Goal: Task Accomplishment & Management: Manage account settings

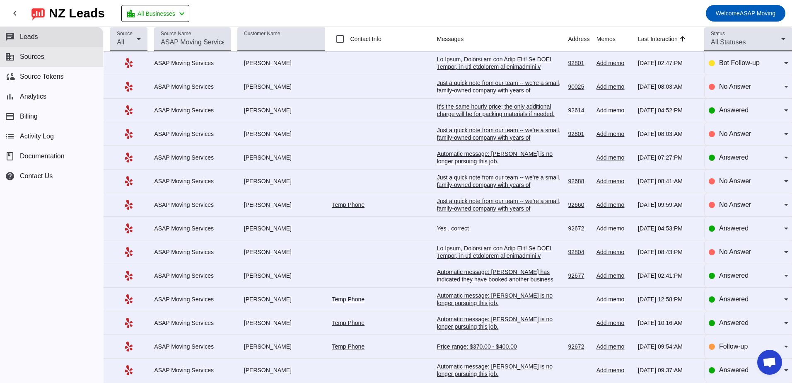
click at [36, 56] on span "Sources" at bounding box center [32, 56] width 24 height 7
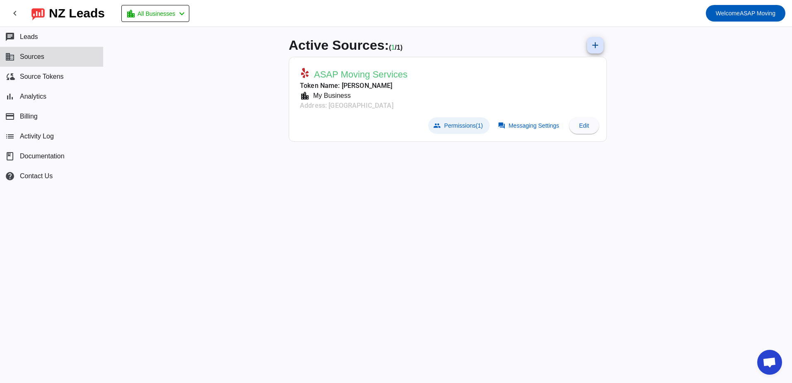
click at [469, 123] on span "Permissions (1)" at bounding box center [463, 125] width 39 height 7
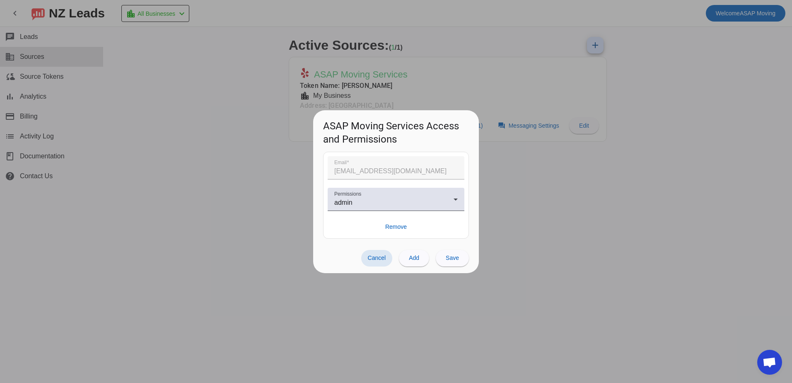
click at [536, 191] on div at bounding box center [396, 191] width 792 height 383
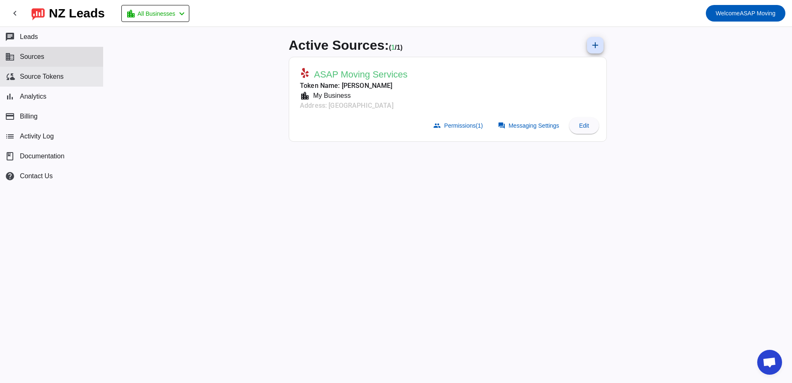
click at [47, 78] on span "Source Tokens" at bounding box center [42, 76] width 44 height 7
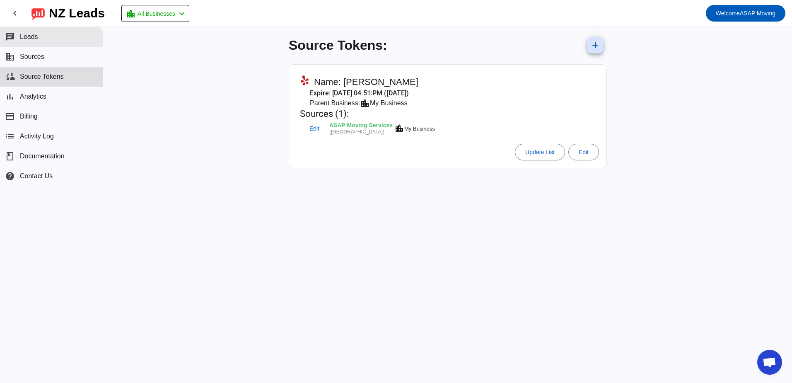
click at [39, 39] on button "chat Leads" at bounding box center [51, 37] width 103 height 20
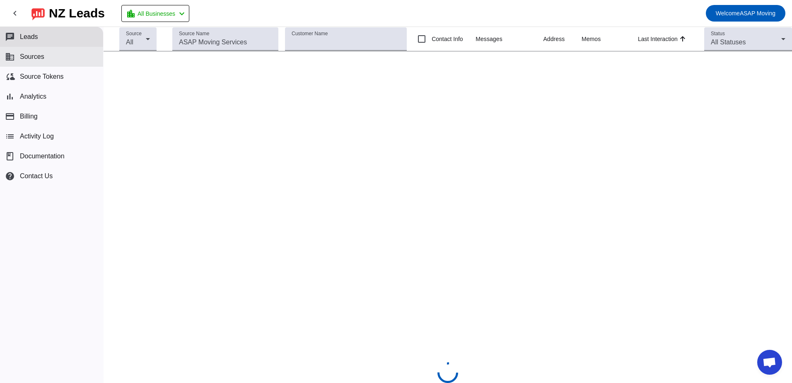
click at [38, 55] on span "Sources" at bounding box center [32, 56] width 24 height 7
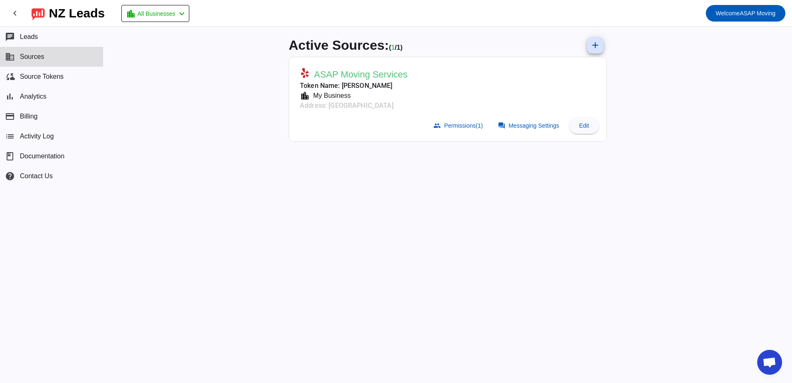
click at [356, 71] on span "ASAP Moving Services" at bounding box center [361, 75] width 94 height 12
click at [532, 125] on span "Messaging Settings" at bounding box center [534, 125] width 51 height 7
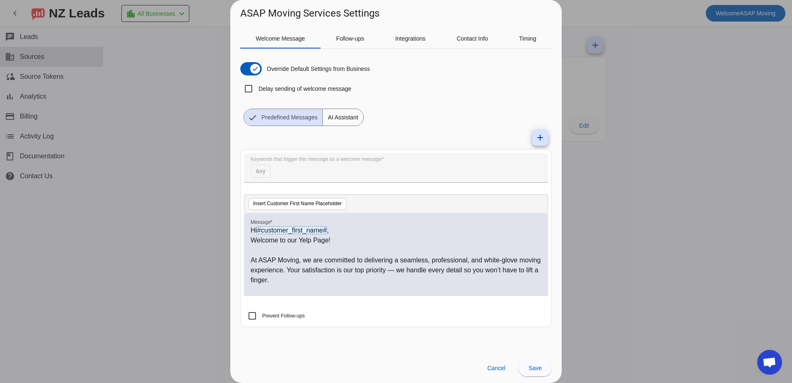
drag, startPoint x: 329, startPoint y: 292, endPoint x: 248, endPoint y: 230, distance: 102.2
click at [248, 230] on div "Hi #customer_first_name# , Welcome to our Yelp Page! At [GEOGRAPHIC_DATA] Movin…" at bounding box center [396, 254] width 304 height 83
copy div "Lo #ipsumdol_sitam_cons# , Adipisc el sed Doei Temp! In UTLA Etdolo, ma ali eni…"
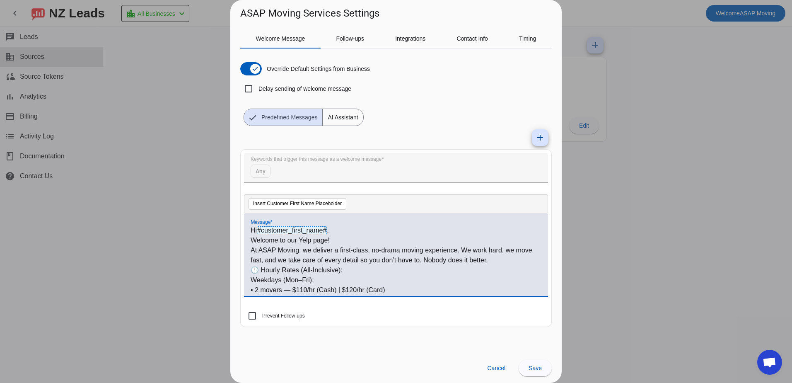
click at [337, 241] on p "Welcome to our Yelp page!" at bounding box center [396, 240] width 291 height 10
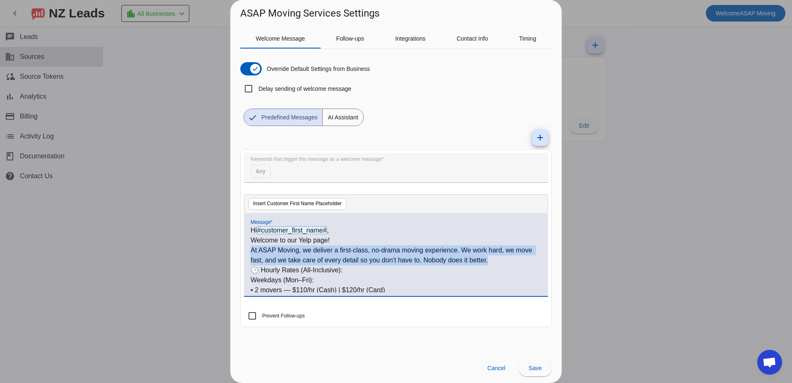
drag, startPoint x: 493, startPoint y: 261, endPoint x: 249, endPoint y: 251, distance: 244.2
click at [249, 251] on div "Hi #customer_first_name# , Welcome to our Yelp page! At [GEOGRAPHIC_DATA] Movin…" at bounding box center [396, 254] width 304 height 83
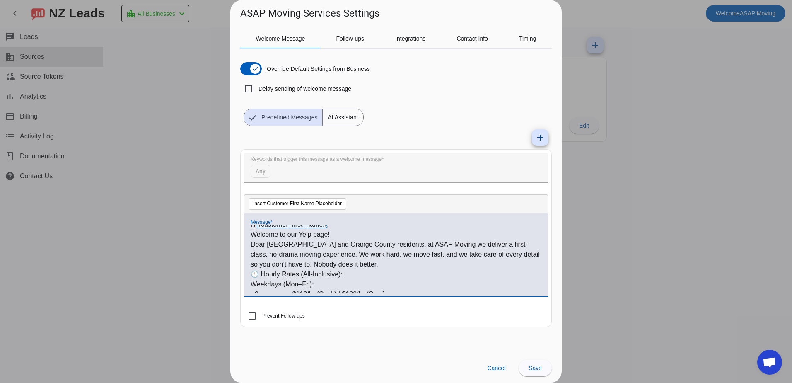
scroll to position [1, 0]
click at [370, 271] on p "Dear [GEOGRAPHIC_DATA] and Orange County residents, at ASAP Moving we deliver a…" at bounding box center [396, 259] width 291 height 30
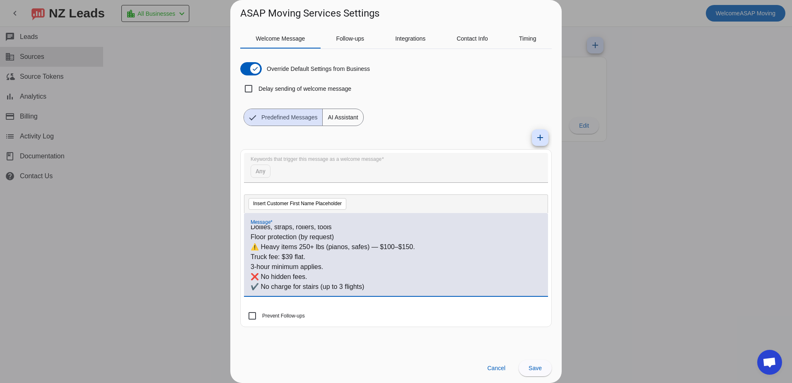
scroll to position [208, 0]
click at [293, 250] on p "Truck fee: $39 flat." at bounding box center [396, 251] width 291 height 10
click at [354, 266] on p "❌ No hidden fees." at bounding box center [396, 271] width 291 height 10
click at [257, 242] on p "⚠️ Heavy items 250+ lbs (pianos, safes) — $100–$150." at bounding box center [396, 241] width 291 height 10
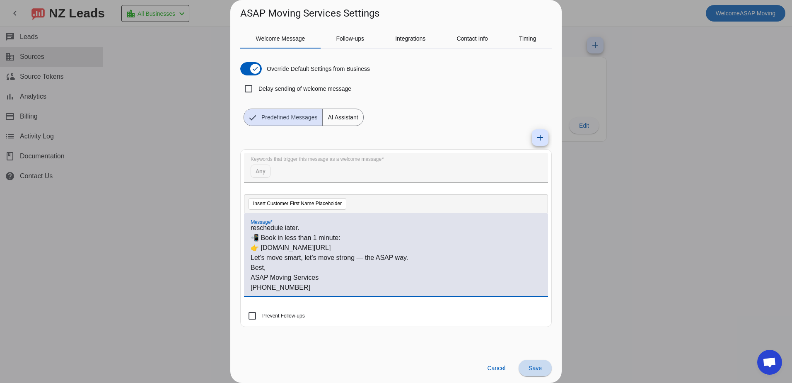
click at [537, 368] on span "Save" at bounding box center [535, 368] width 13 height 7
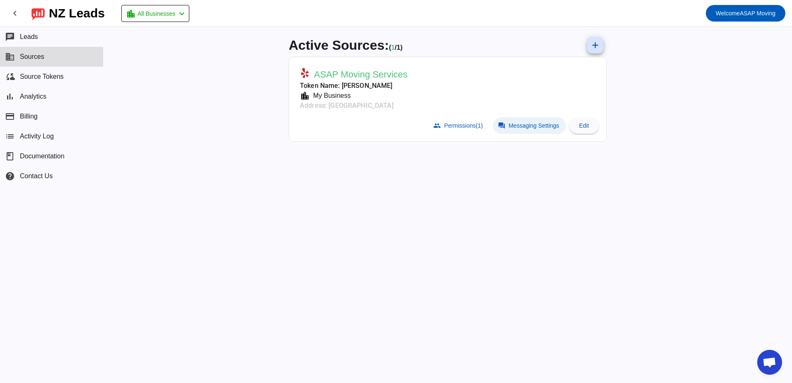
click at [529, 123] on span "Messaging Settings" at bounding box center [534, 125] width 51 height 7
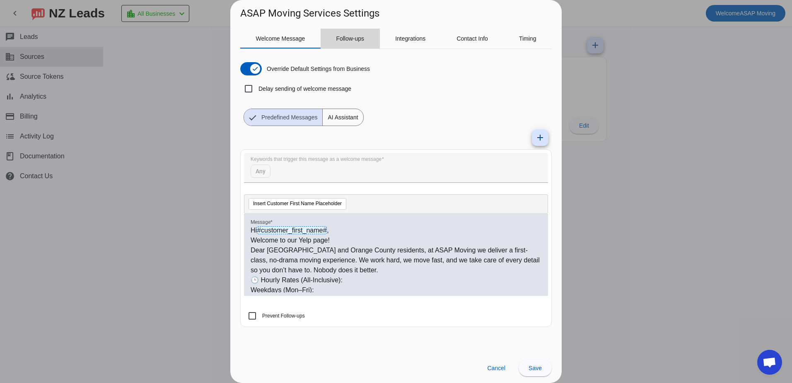
click at [352, 42] on span "Follow-ups" at bounding box center [350, 39] width 28 height 20
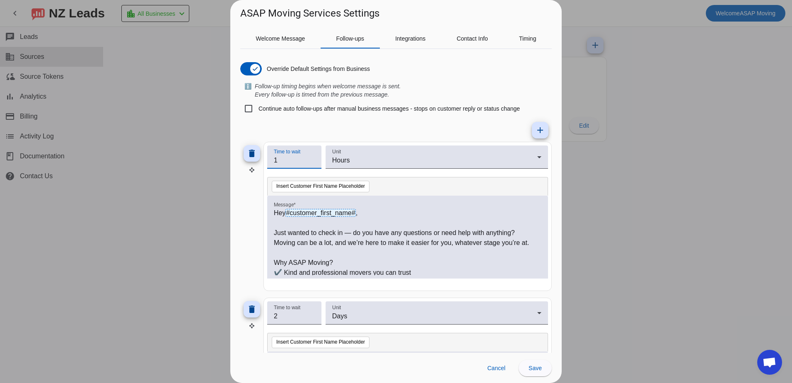
click at [300, 159] on input "1" at bounding box center [294, 160] width 41 height 10
click at [309, 162] on input "1" at bounding box center [294, 160] width 41 height 10
click at [310, 162] on input "1" at bounding box center [294, 160] width 41 height 10
click at [311, 157] on input "2" at bounding box center [294, 160] width 41 height 10
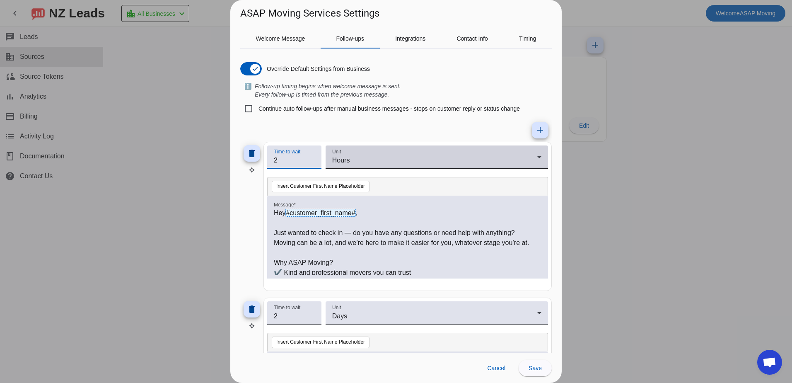
click at [329, 155] on div "Unit Hours" at bounding box center [437, 156] width 222 height 23
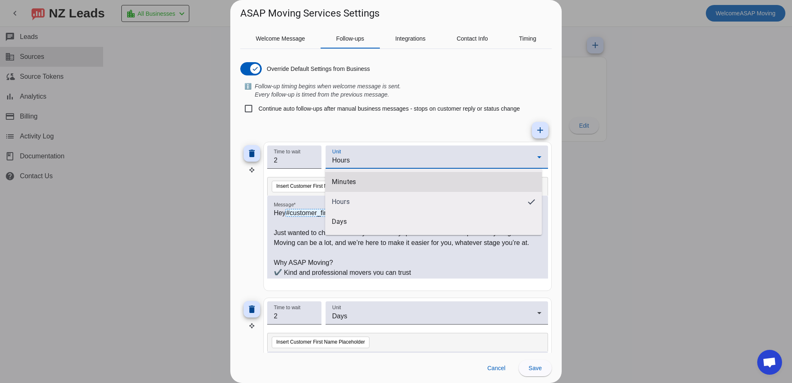
click at [361, 181] on mat-option "Minutes" at bounding box center [433, 182] width 217 height 20
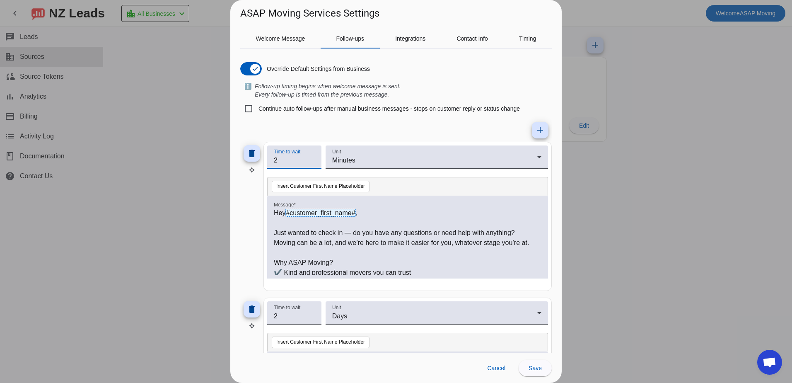
click at [298, 160] on input "2" at bounding box center [294, 160] width 41 height 10
type input "20"
click at [334, 248] on p "Moving can be a lot, and we’re here to make it easier for you, whatever stage y…" at bounding box center [408, 243] width 268 height 10
drag, startPoint x: 271, startPoint y: 210, endPoint x: 280, endPoint y: 211, distance: 8.3
click at [280, 211] on div "Hey #customer_first_name# , Just wanted to check in — do you have any questions…" at bounding box center [407, 237] width 281 height 83
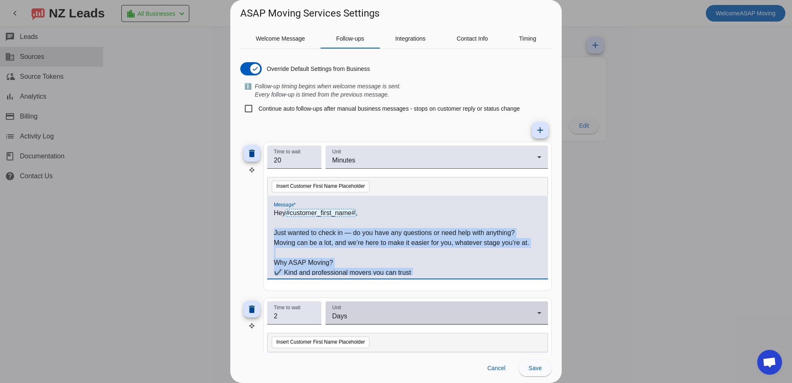
scroll to position [162, 0]
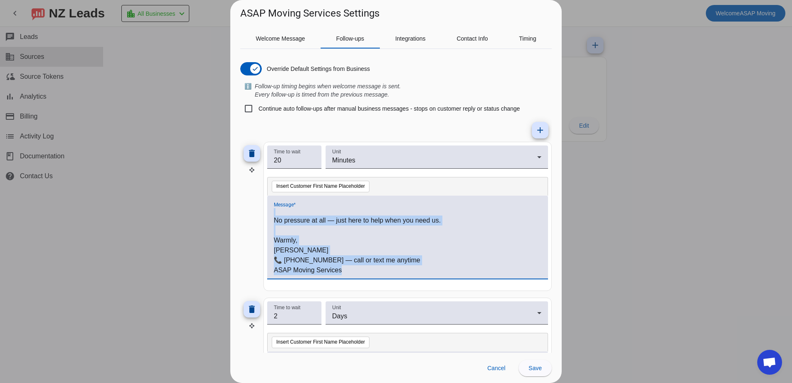
drag, startPoint x: 275, startPoint y: 231, endPoint x: 362, endPoint y: 283, distance: 101.1
click at [362, 283] on div "Message * Hey #customer_first_name# , Just wanted to check in — do you have any…" at bounding box center [407, 242] width 281 height 92
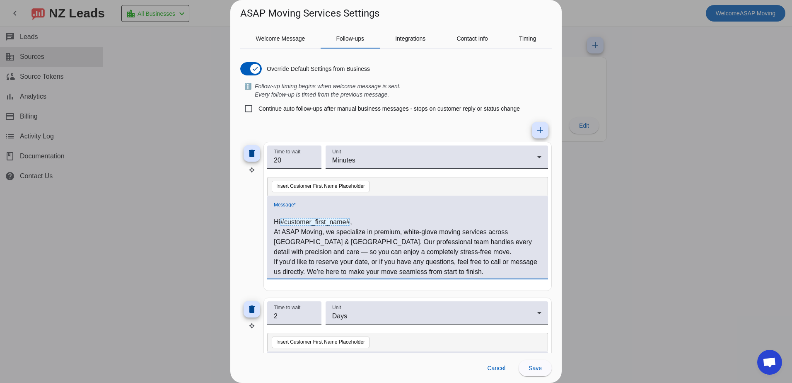
scroll to position [0, 0]
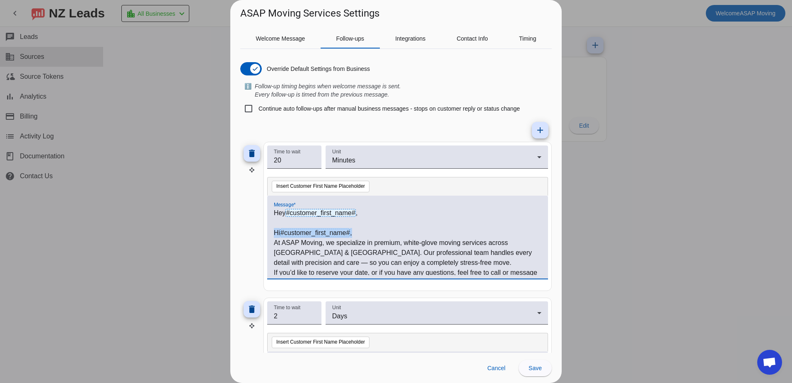
drag, startPoint x: 362, startPoint y: 231, endPoint x: 273, endPoint y: 233, distance: 89.1
click at [273, 233] on div "Hey #customer_first_name# , Hi #customer_first_name# , At ASAP Moving, we speci…" at bounding box center [407, 237] width 281 height 83
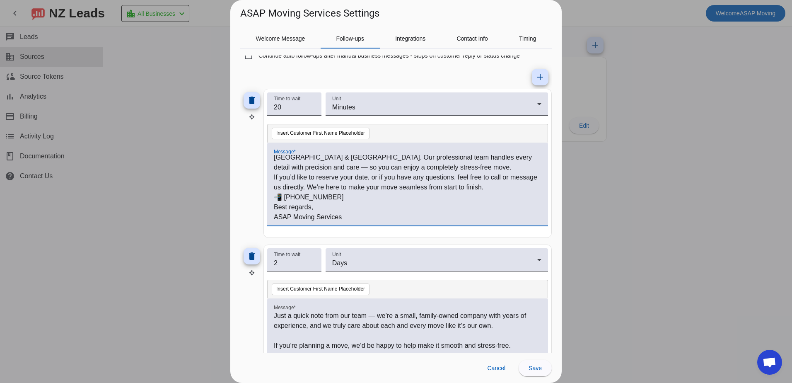
scroll to position [83, 0]
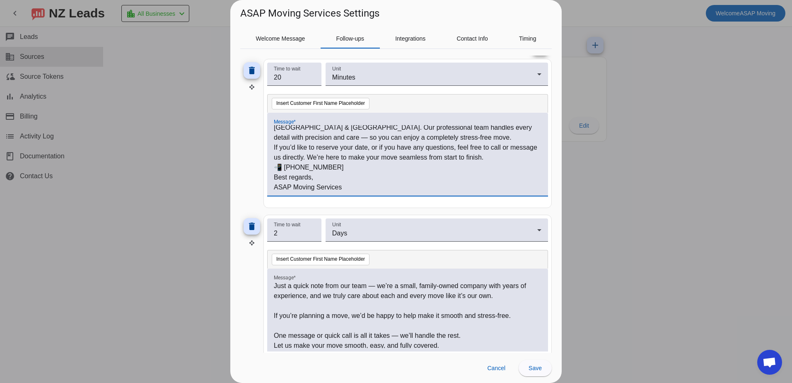
click at [318, 179] on p "Best regards," at bounding box center [408, 177] width 268 height 10
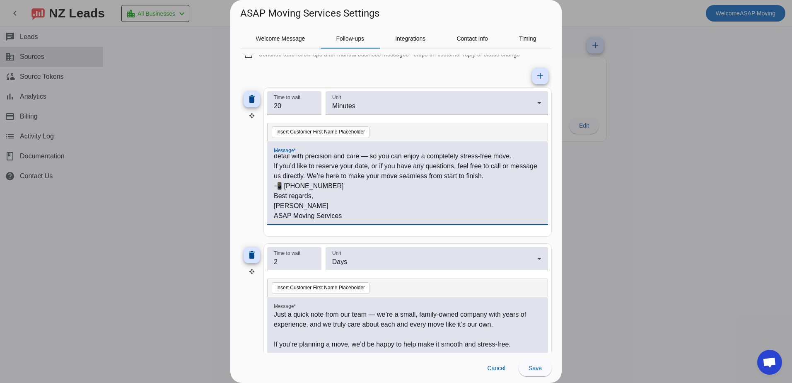
scroll to position [101, 0]
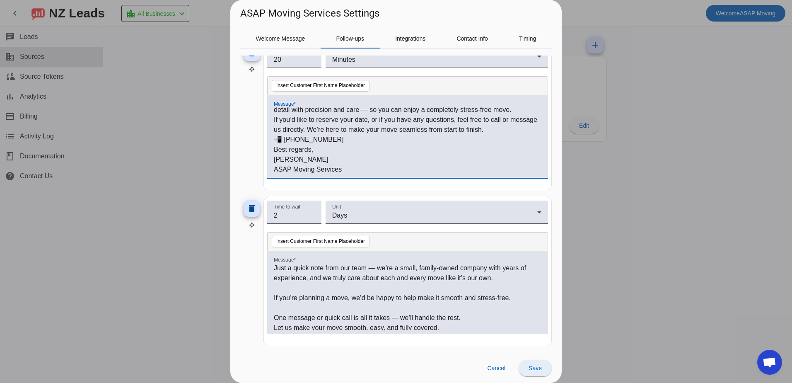
click at [533, 371] on span "Save" at bounding box center [535, 368] width 13 height 7
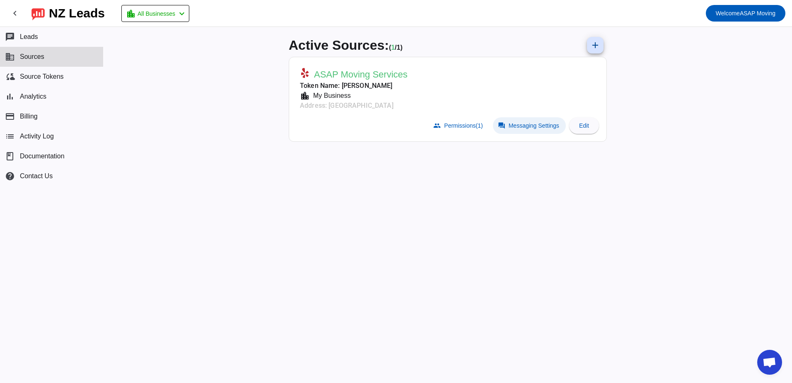
click at [515, 130] on span at bounding box center [529, 125] width 73 height 17
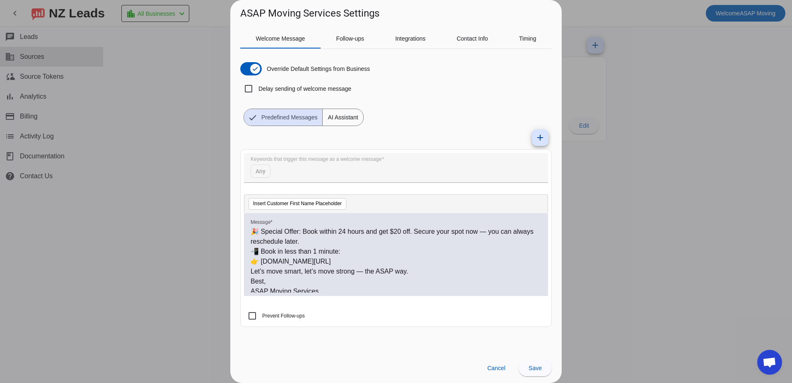
scroll to position [311, 0]
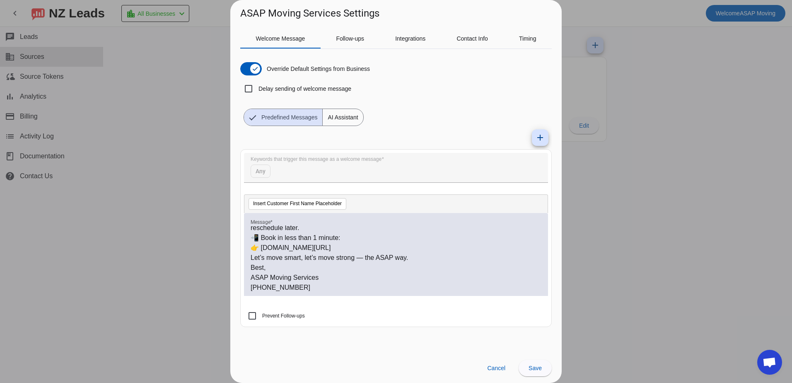
click at [351, 248] on p "👉 [DOMAIN_NAME][URL]" at bounding box center [396, 248] width 291 height 10
drag, startPoint x: 359, startPoint y: 246, endPoint x: 247, endPoint y: 240, distance: 112.5
click at [247, 240] on div "Hi #customer_first_name# , Welcome to our Yelp page! Dear [GEOGRAPHIC_DATA] and…" at bounding box center [396, 254] width 304 height 83
copy div "📲 Book in less than 1 minute: 👉 [DOMAIN_NAME][URL]"
click at [379, 229] on p "🎉 Special Offer: Book within 24 hours and get $20 off. Secure your spot now — y…" at bounding box center [396, 223] width 291 height 20
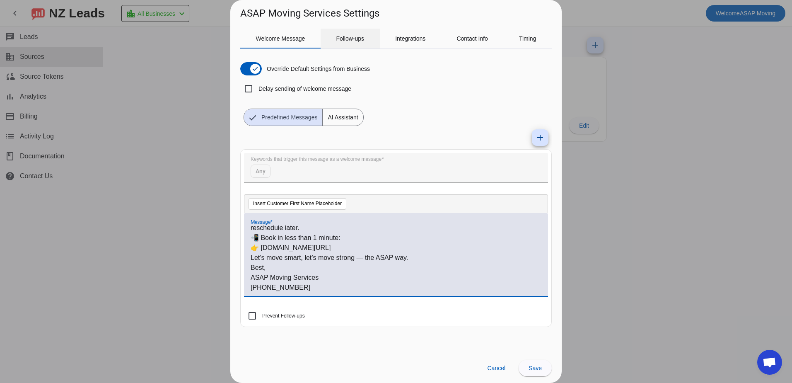
click at [355, 39] on span "Follow-ups" at bounding box center [350, 39] width 28 height 6
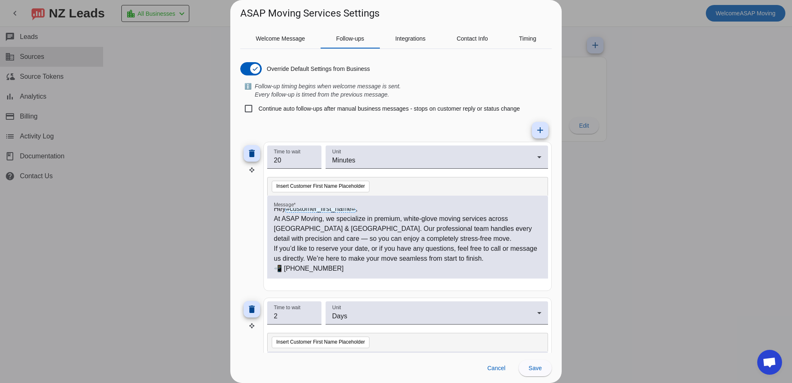
scroll to position [0, 0]
click at [294, 37] on span "Welcome Message" at bounding box center [280, 39] width 49 height 6
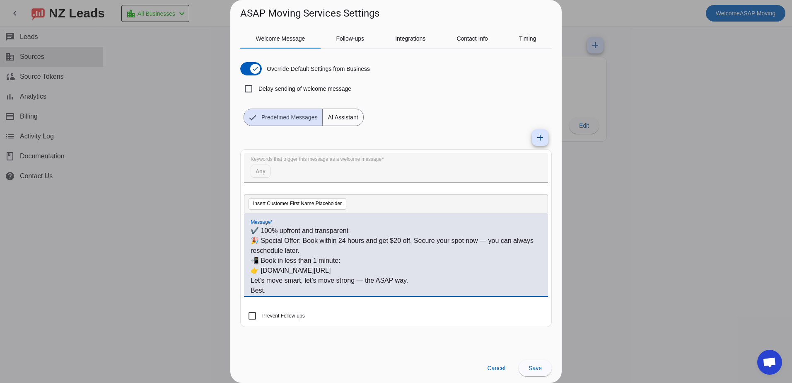
scroll to position [311, 0]
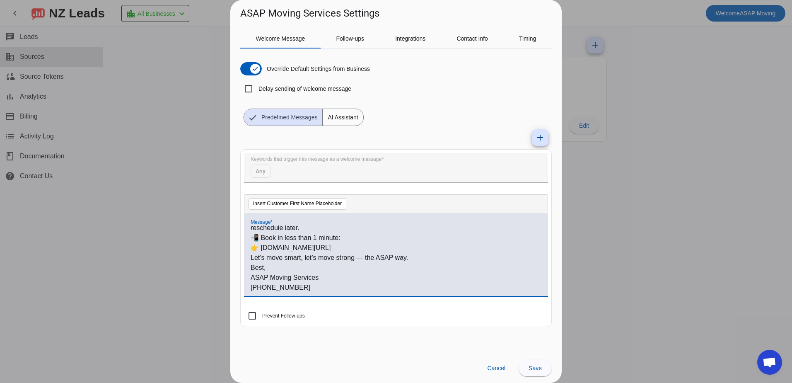
drag, startPoint x: 253, startPoint y: 229, endPoint x: 338, endPoint y: 287, distance: 102.7
click at [338, 287] on div "Hi #customer_first_name# , Welcome to our Yelp page! Dear [GEOGRAPHIC_DATA] and…" at bounding box center [396, 258] width 291 height 67
copy div "Lo #ipsumdol_sitam_cons# , Adipisc el sed Doei temp! Inci Utl Etdolor mag Aliqu…"
click at [326, 293] on div "Hi #customer_first_name# , Welcome to our Yelp page! Dear [GEOGRAPHIC_DATA] and…" at bounding box center [396, 254] width 304 height 83
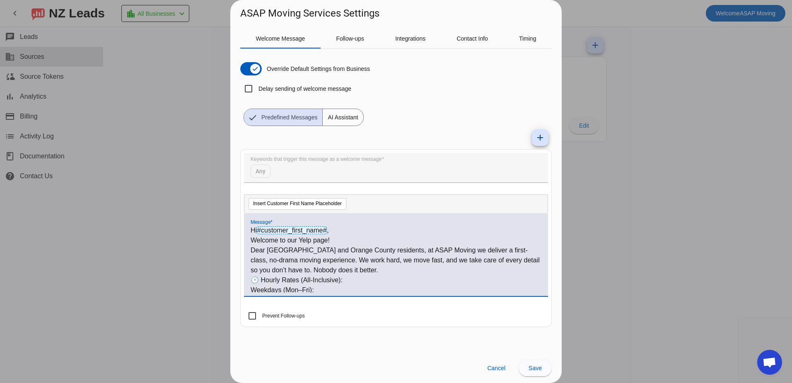
drag, startPoint x: 319, startPoint y: 290, endPoint x: 227, endPoint y: 219, distance: 116.1
click at [227, 219] on div "ASAP Moving Services Settings Welcome Message Follow-ups Integrations Contact I…" at bounding box center [396, 191] width 792 height 383
click at [348, 273] on p "Dear [GEOGRAPHIC_DATA] and Orange County residents, at ASAP Moving we deliver a…" at bounding box center [396, 260] width 291 height 30
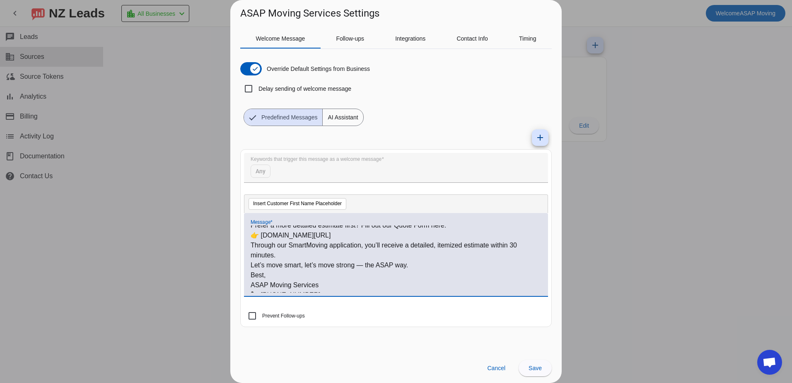
scroll to position [360, 0]
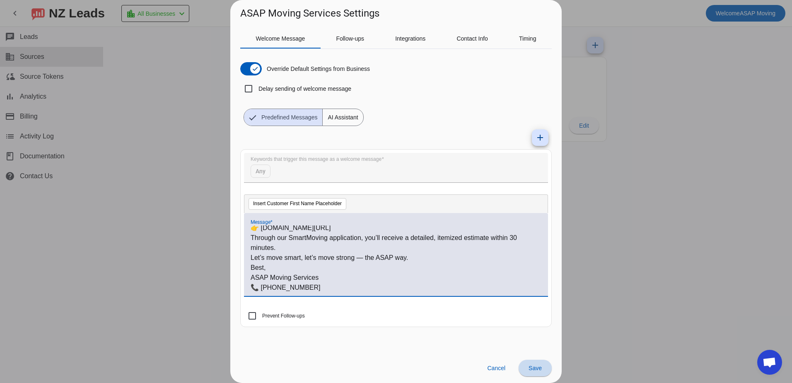
click at [526, 367] on span at bounding box center [535, 368] width 33 height 20
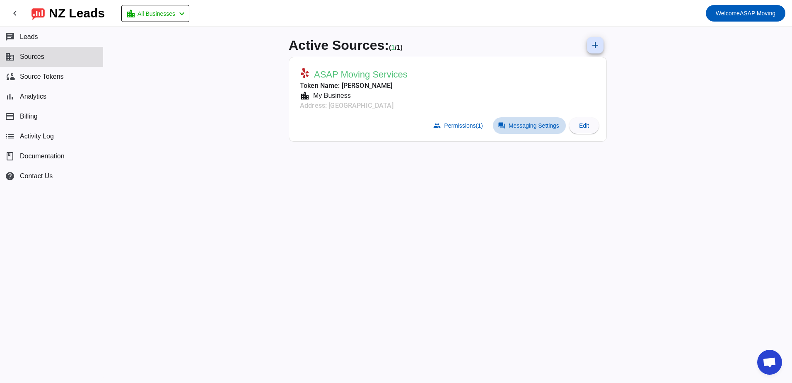
click at [534, 126] on span "Messaging Settings" at bounding box center [534, 125] width 51 height 7
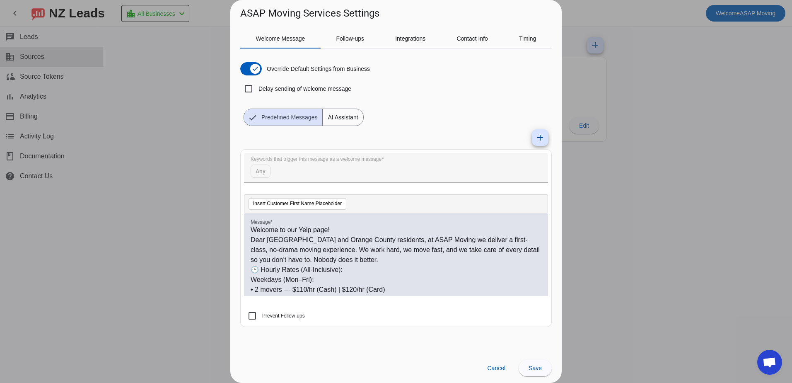
scroll to position [0, 0]
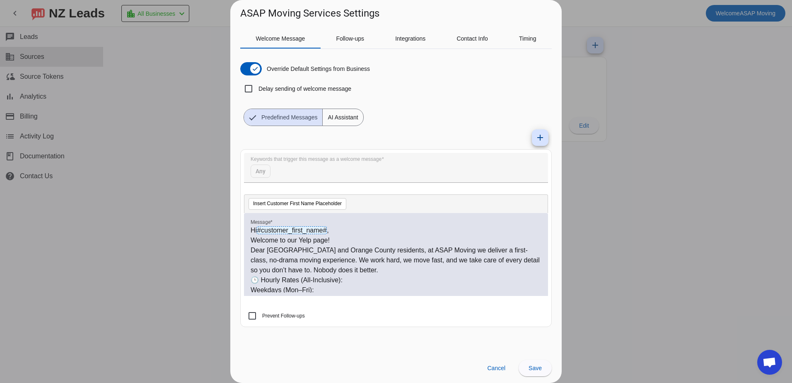
click at [640, 259] on div at bounding box center [396, 191] width 792 height 383
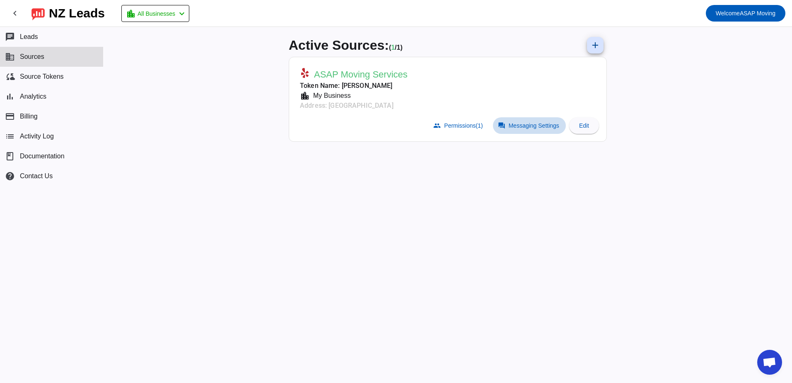
click at [524, 123] on span "Messaging Settings" at bounding box center [534, 125] width 51 height 7
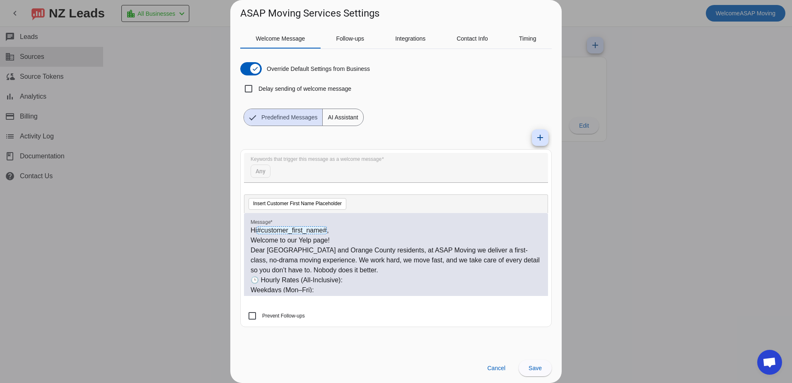
click at [349, 28] on div "Welcome Message Follow-ups Integrations Contact Info Timing Override Default Se…" at bounding box center [395, 186] width 331 height 332
click at [351, 37] on span "Follow-ups" at bounding box center [350, 39] width 28 height 6
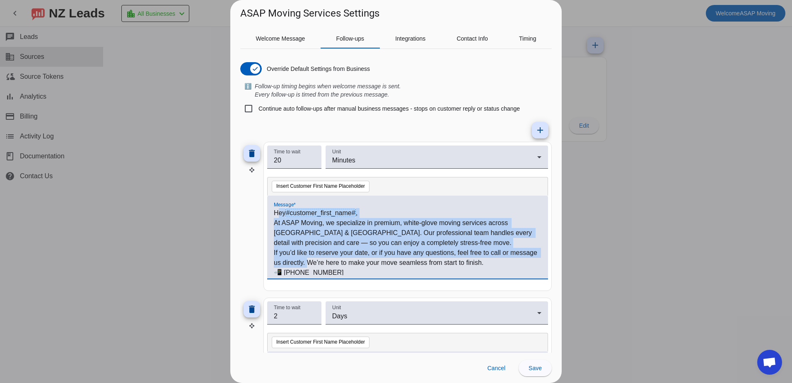
drag, startPoint x: 276, startPoint y: 213, endPoint x: 337, endPoint y: 265, distance: 80.2
click at [337, 265] on div "Hey #customer_first_name# , At ASAP Moving, we specialize in premium, white-glo…" at bounding box center [408, 241] width 268 height 67
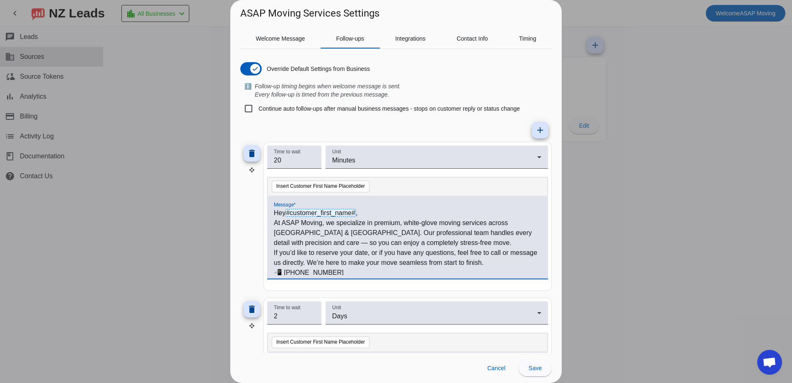
click at [348, 273] on p "📲 [PHONE_NUMBER]" at bounding box center [408, 273] width 268 height 10
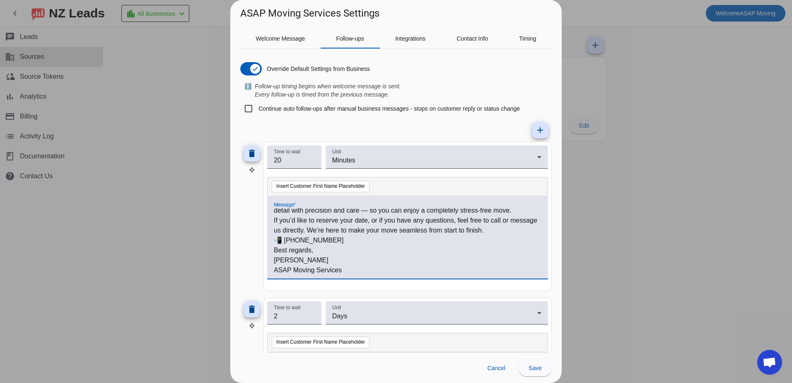
drag, startPoint x: 275, startPoint y: 211, endPoint x: 351, endPoint y: 277, distance: 101.0
click at [351, 277] on div "Hey #customer_first_name# , At ASAP Moving, we specialize in premium, white-glo…" at bounding box center [407, 237] width 281 height 83
copy div "Hey #customer_first_name# , At ASAP Moving, we specialize in premium, white-glo…"
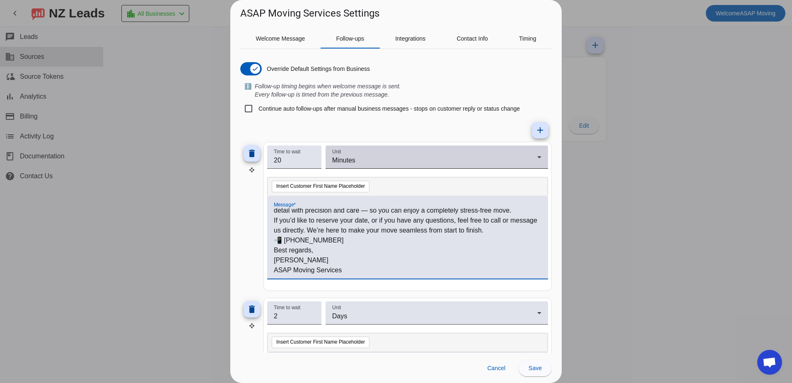
click at [437, 146] on div "Unit Minutes" at bounding box center [436, 156] width 209 height 23
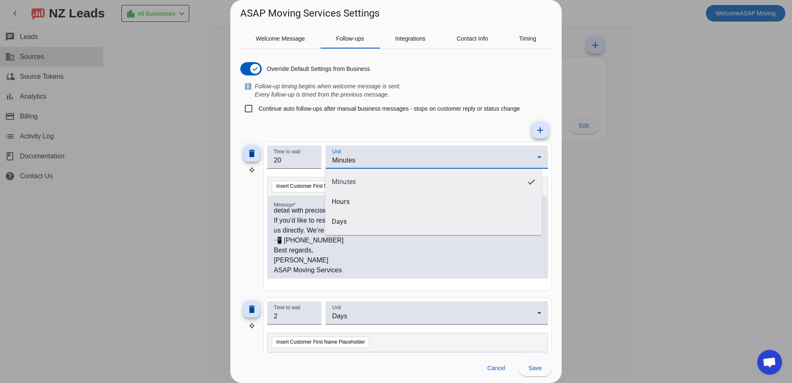
click at [247, 205] on div at bounding box center [396, 191] width 792 height 383
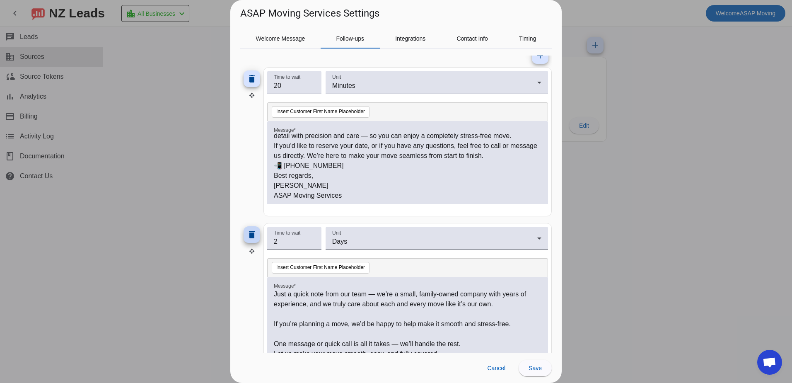
scroll to position [101, 0]
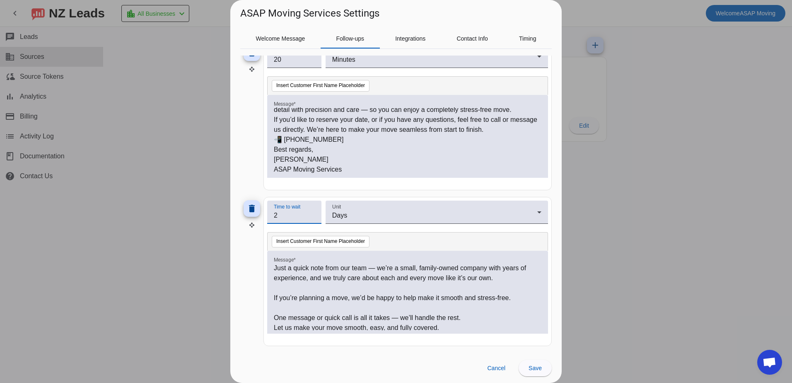
click at [294, 216] on input "2" at bounding box center [294, 215] width 41 height 10
type input "1"
click at [310, 216] on input "1" at bounding box center [294, 215] width 41 height 10
click at [312, 218] on input "1" at bounding box center [294, 215] width 41 height 10
click at [321, 188] on mat-card "Time to wait 20 Unit Minutes Insert Customer First Name Placeholder Message * H…" at bounding box center [407, 115] width 288 height 149
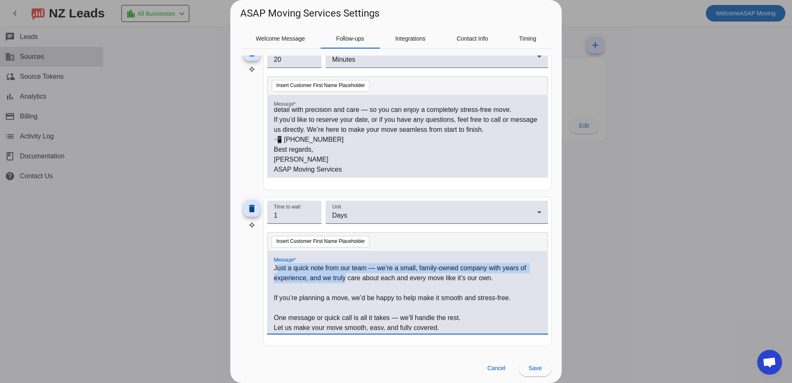
drag, startPoint x: 276, startPoint y: 266, endPoint x: 346, endPoint y: 280, distance: 71.8
click at [346, 280] on p "Just a quick note from our team — we’re a small, family-owned company with year…" at bounding box center [408, 273] width 268 height 20
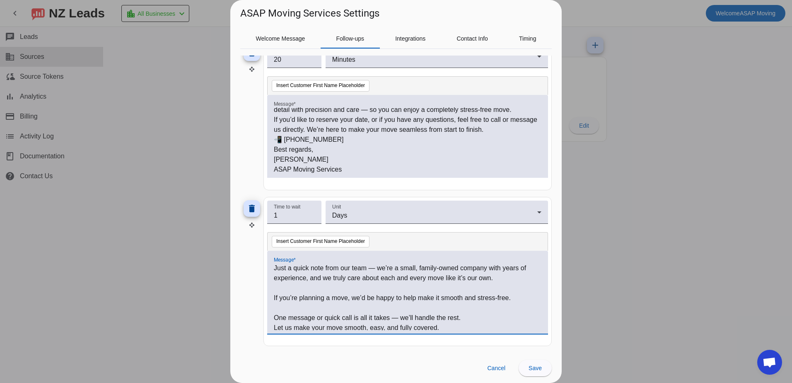
click at [387, 297] on p "If you’re planning a move, we’d be happy to help make it smooth and stress-free." at bounding box center [408, 298] width 268 height 10
drag, startPoint x: 273, startPoint y: 269, endPoint x: 310, endPoint y: 280, distance: 38.3
click at [333, 283] on div "Just a quick note from our team — we’re a small, family-owned company with year…" at bounding box center [407, 292] width 281 height 83
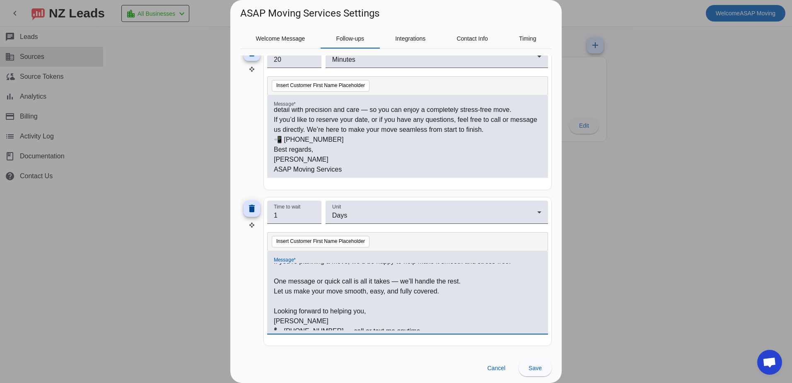
drag, startPoint x: 274, startPoint y: 266, endPoint x: 427, endPoint y: 313, distance: 160.3
click at [427, 313] on div "Just a quick note from our team — we’re a small, family-owned company with year…" at bounding box center [408, 296] width 268 height 67
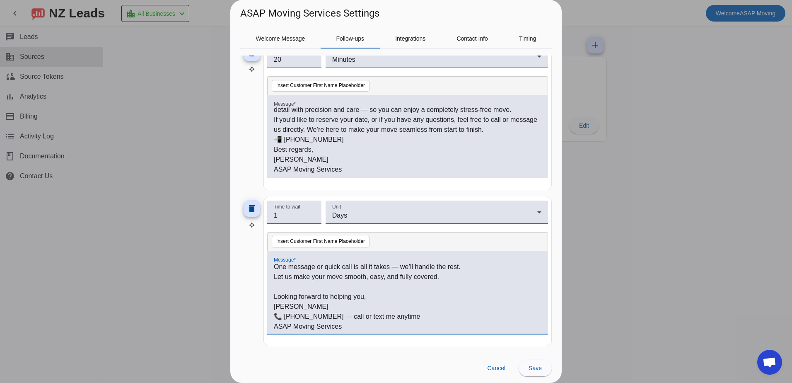
scroll to position [52, 0]
drag, startPoint x: 351, startPoint y: 332, endPoint x: 348, endPoint y: 327, distance: 5.8
click at [348, 327] on div "Just a quick note from our team — we’re a small, family-owned company with year…" at bounding box center [407, 292] width 281 height 83
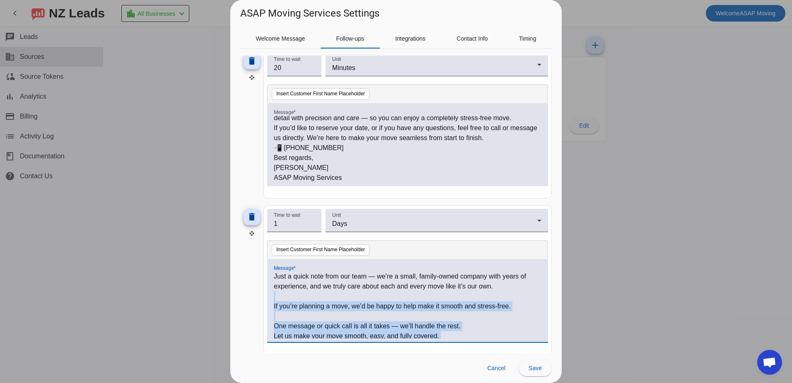
scroll to position [101, 0]
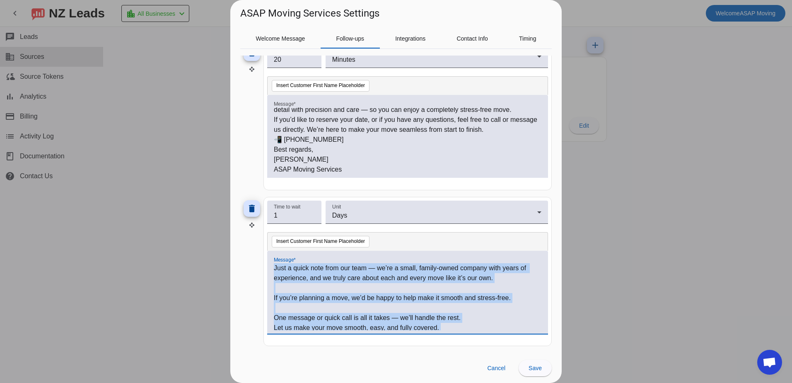
drag, startPoint x: 348, startPoint y: 327, endPoint x: 273, endPoint y: 271, distance: 94.0
click at [273, 271] on div "Just a quick note from our team — we’re a small, family-owned company with year…" at bounding box center [407, 292] width 281 height 83
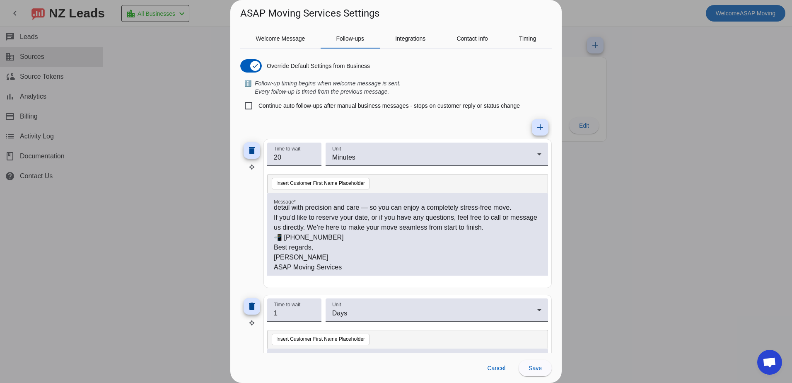
scroll to position [0, 0]
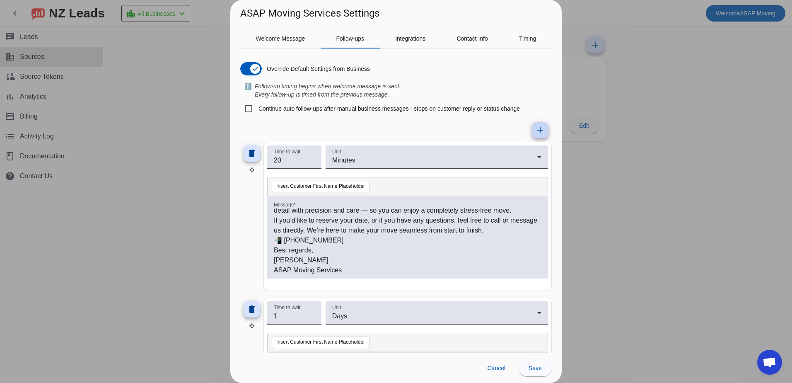
click at [535, 127] on mat-icon "add" at bounding box center [540, 130] width 10 height 10
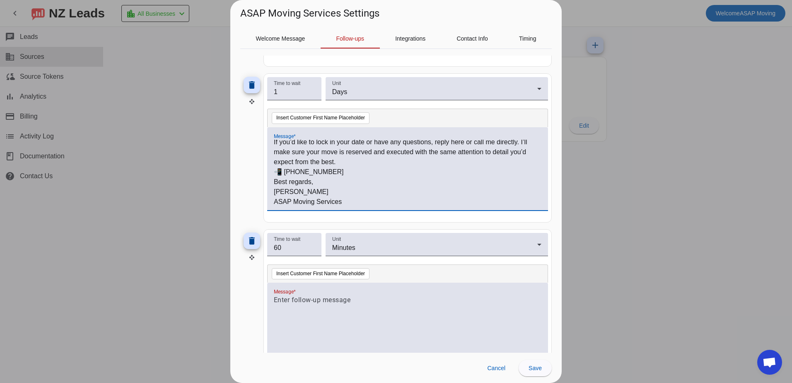
scroll to position [256, 0]
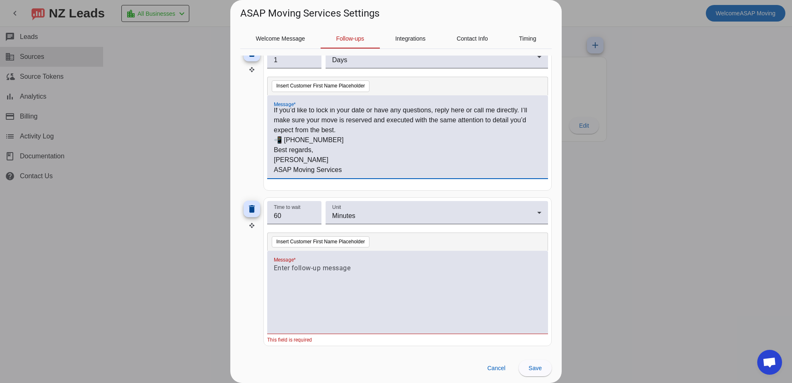
click at [322, 276] on div at bounding box center [408, 296] width 268 height 67
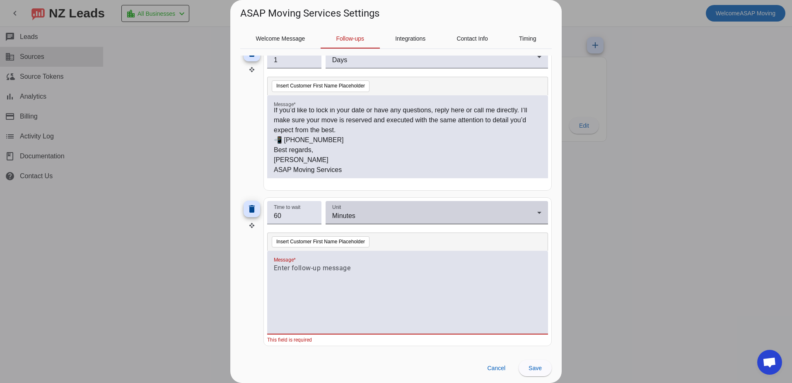
click at [340, 215] on span "Minutes" at bounding box center [343, 215] width 23 height 7
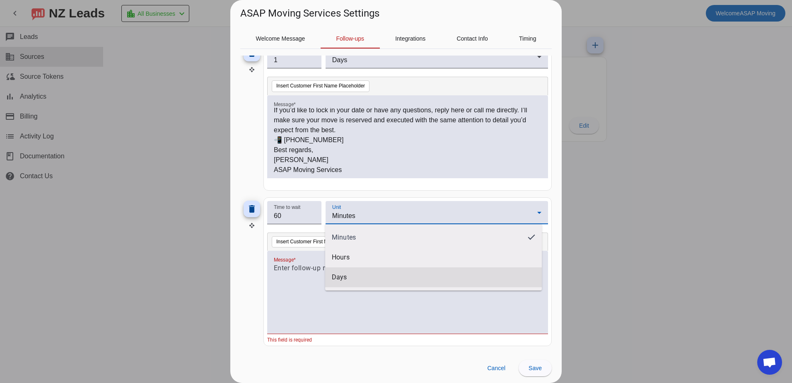
click at [349, 274] on mat-option "Days" at bounding box center [433, 277] width 217 height 20
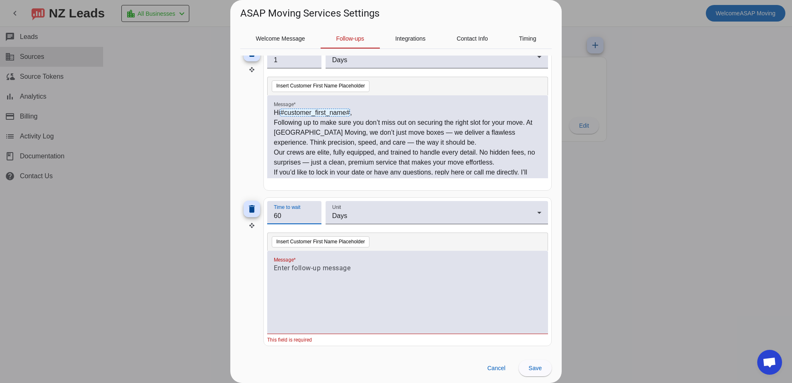
click at [300, 219] on input "60" at bounding box center [294, 216] width 41 height 10
type input "6"
type input "2"
click at [371, 272] on p at bounding box center [408, 268] width 268 height 10
click at [321, 269] on p at bounding box center [408, 268] width 268 height 10
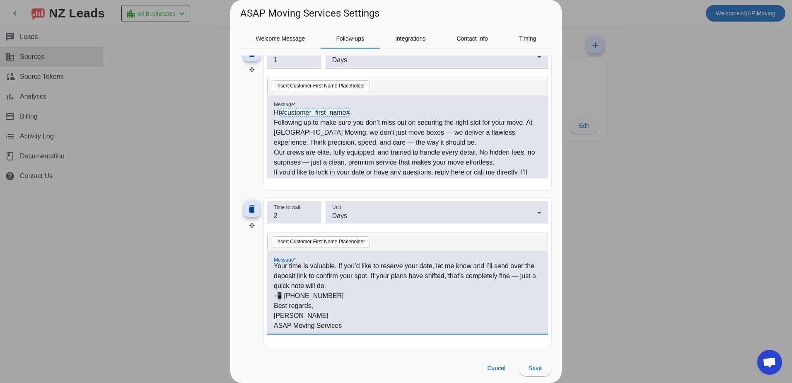
scroll to position [52, 0]
click at [532, 368] on span "Save" at bounding box center [535, 368] width 13 height 7
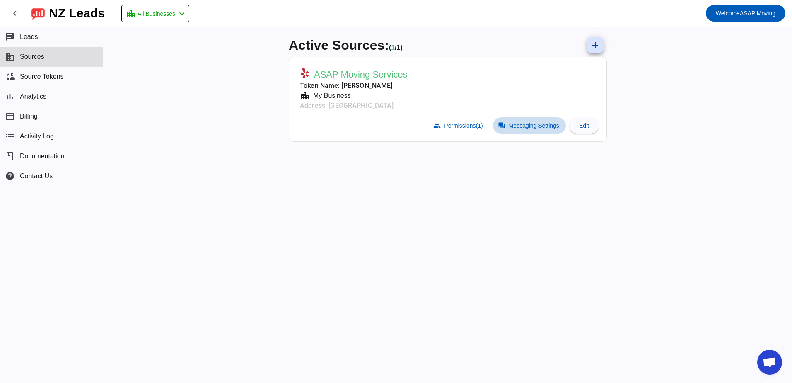
click at [514, 123] on span "Messaging Settings" at bounding box center [534, 125] width 51 height 7
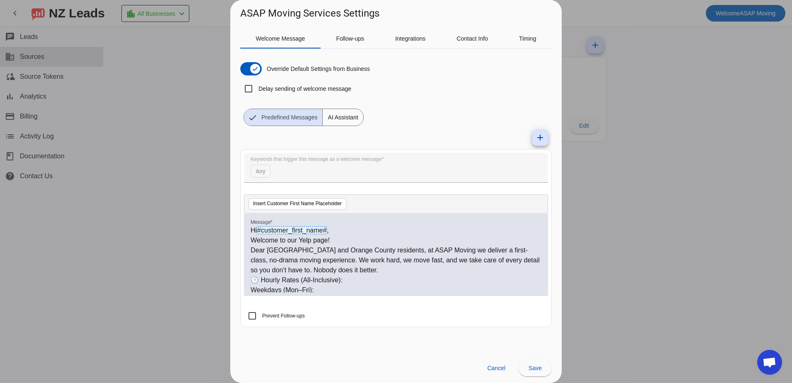
click at [501, 203] on div "Insert Customer First Name Placeholder" at bounding box center [396, 203] width 304 height 19
click at [357, 39] on span "Follow-ups" at bounding box center [350, 39] width 28 height 6
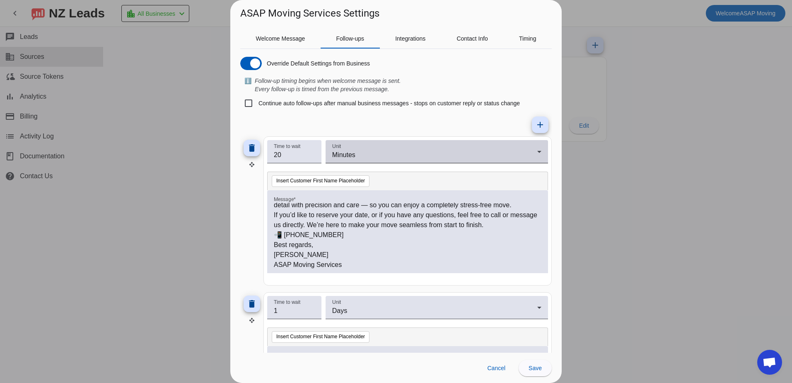
scroll to position [0, 0]
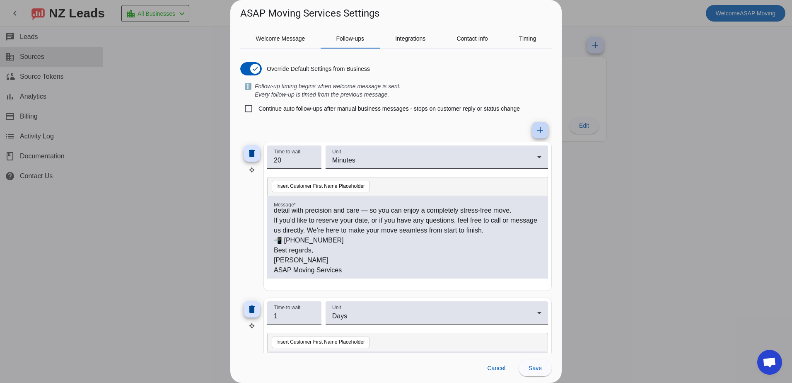
click at [536, 132] on mat-icon "add" at bounding box center [540, 130] width 10 height 10
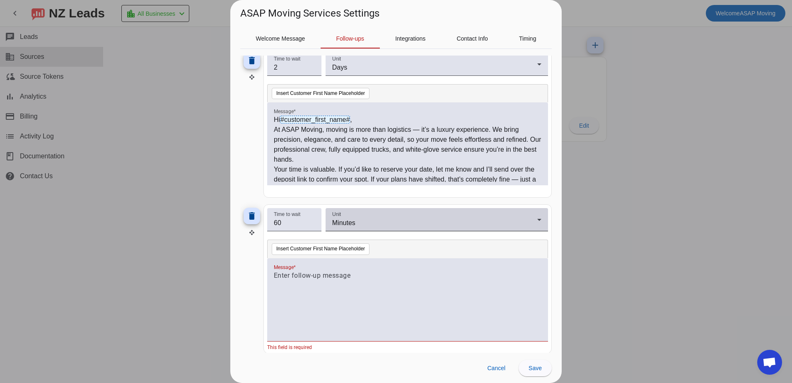
scroll to position [412, 0]
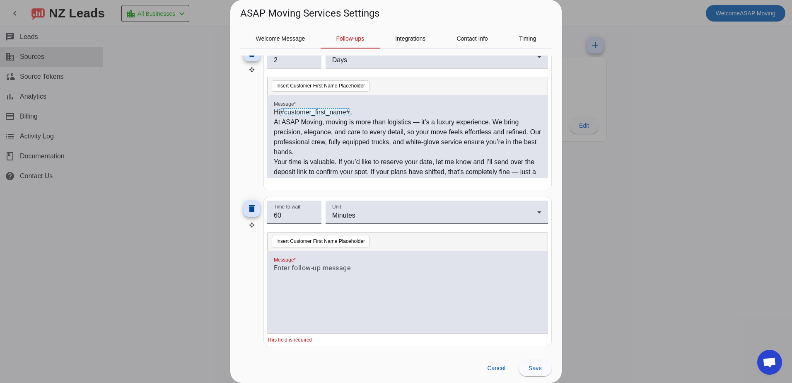
click at [304, 270] on p at bounding box center [408, 268] width 268 height 10
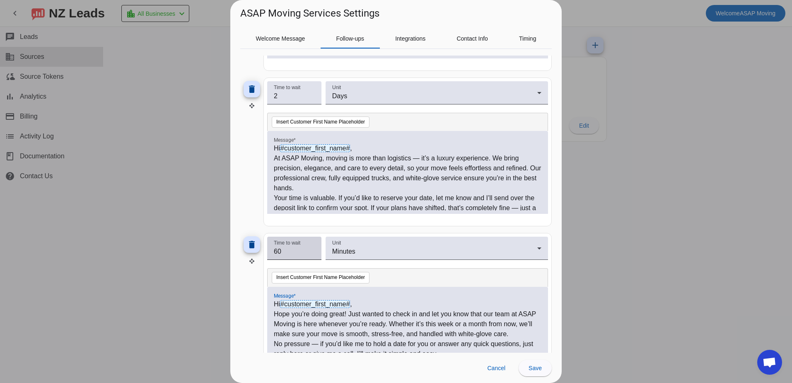
scroll to position [370, 0]
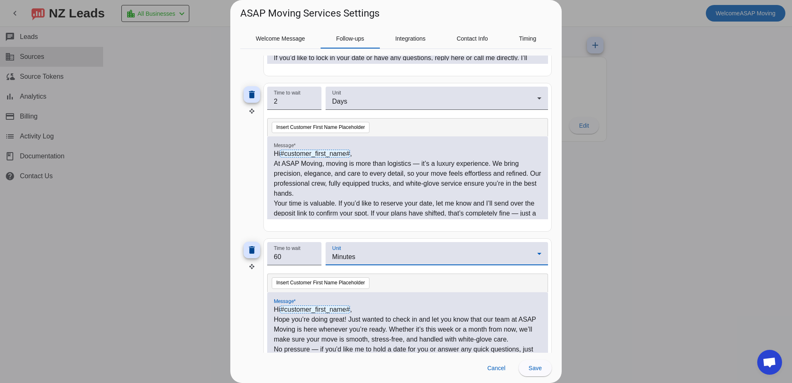
click at [333, 258] on span "Minutes" at bounding box center [343, 256] width 23 height 7
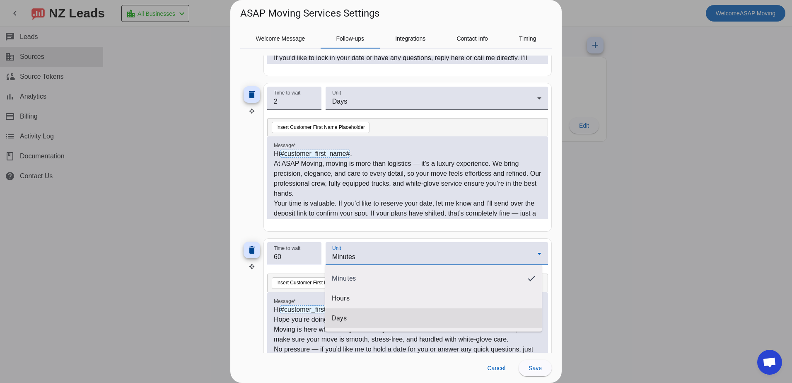
click at [342, 317] on span "Days" at bounding box center [339, 318] width 15 height 8
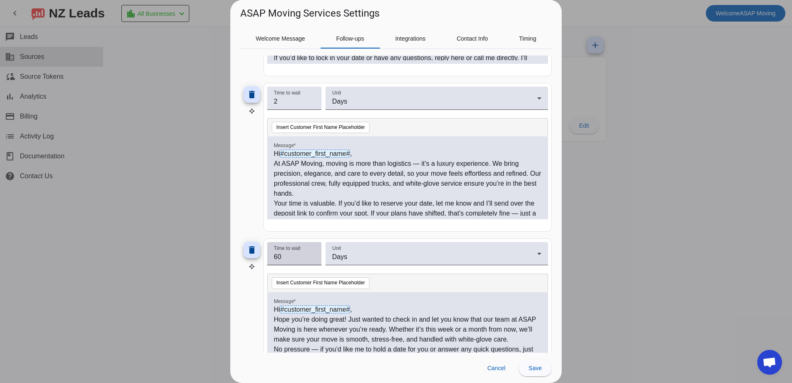
click at [315, 261] on div "Time to wait 60" at bounding box center [294, 253] width 54 height 23
type input "6"
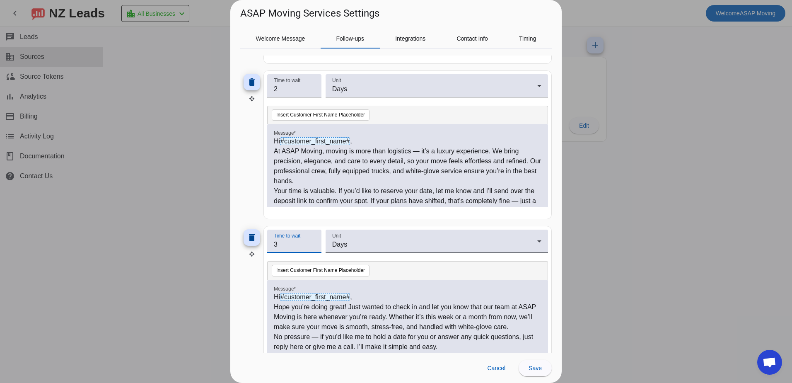
scroll to position [412, 0]
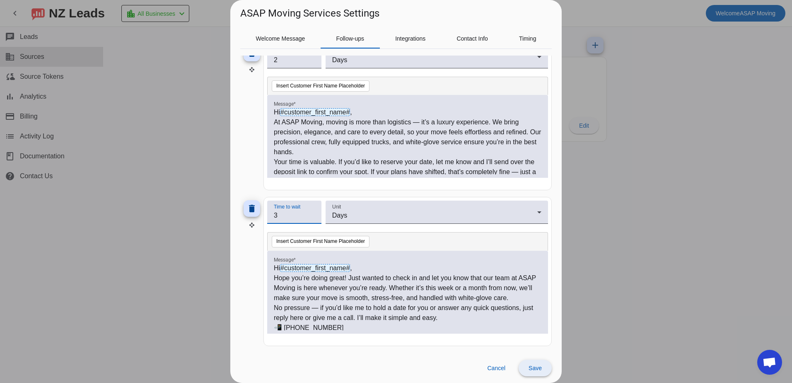
type input "3"
click at [534, 367] on span "Save" at bounding box center [535, 368] width 13 height 7
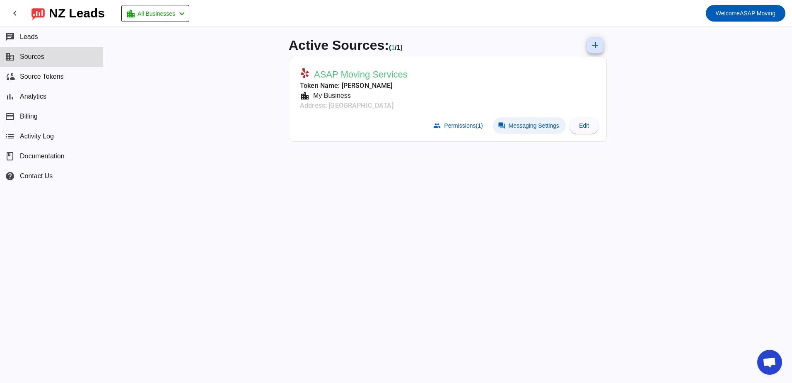
click at [518, 124] on span "Messaging Settings" at bounding box center [534, 125] width 51 height 7
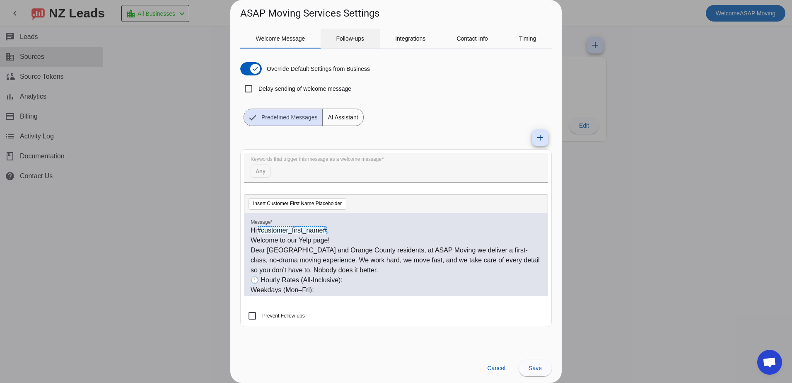
click at [356, 36] on span "Follow-ups" at bounding box center [350, 39] width 28 height 6
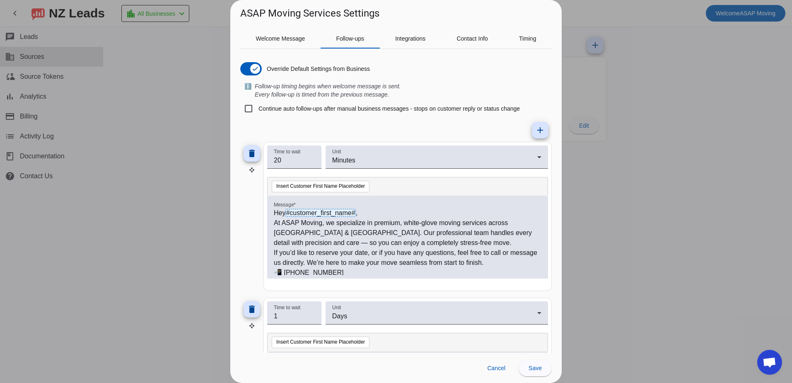
drag, startPoint x: 273, startPoint y: 212, endPoint x: 314, endPoint y: 216, distance: 41.3
click at [314, 216] on div "Hey #customer_first_name# , At ASAP Moving, we specialize in premium, white-glo…" at bounding box center [407, 237] width 281 height 83
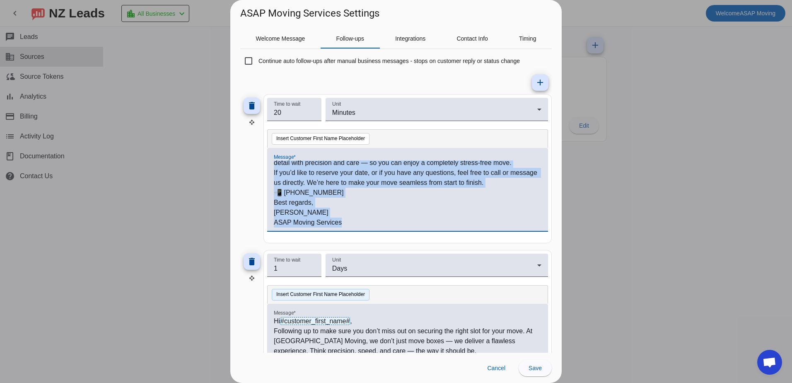
scroll to position [83, 0]
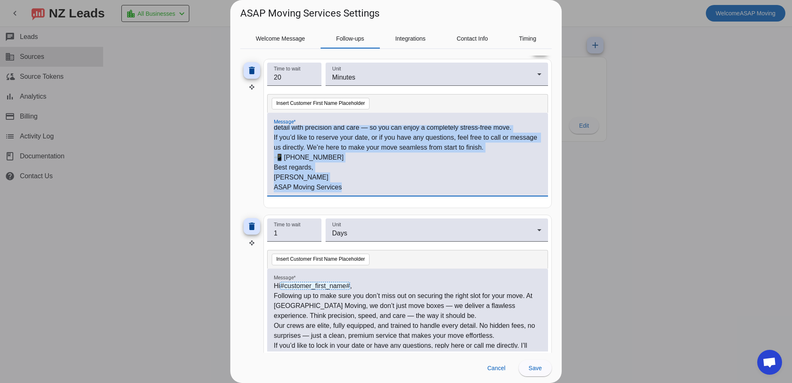
drag, startPoint x: 274, startPoint y: 212, endPoint x: 364, endPoint y: 187, distance: 93.2
click at [364, 187] on div "Hey #customer_first_name# , At ASAP Moving, we specialize in premium, white-glo…" at bounding box center [408, 158] width 268 height 67
copy div "Hey #customer_first_name# , At ASAP Moving, we specialize in premium, white-glo…"
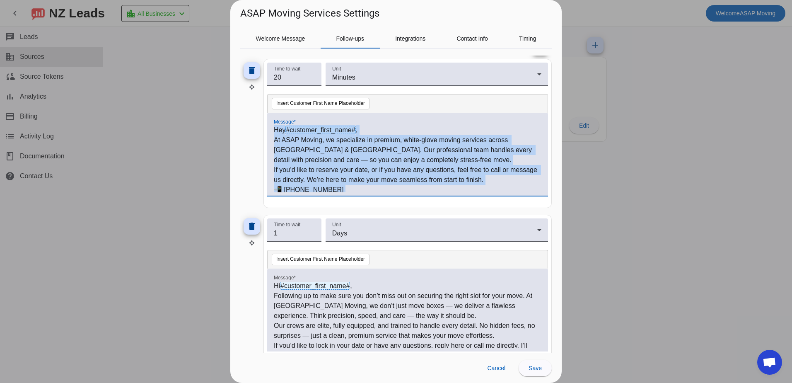
drag, startPoint x: 360, startPoint y: 185, endPoint x: 254, endPoint y: 109, distance: 130.9
click at [254, 109] on div "delete Time to wait 20 Unit Minutes Insert Customer First Name Placeholder Mess…" at bounding box center [396, 133] width 312 height 149
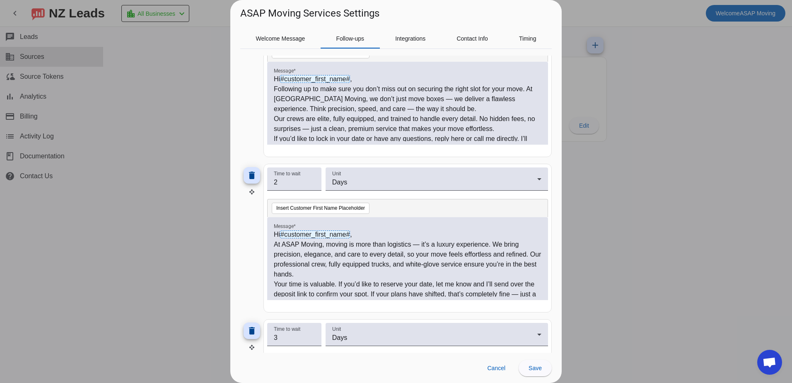
scroll to position [290, 0]
click at [532, 372] on span at bounding box center [535, 368] width 33 height 20
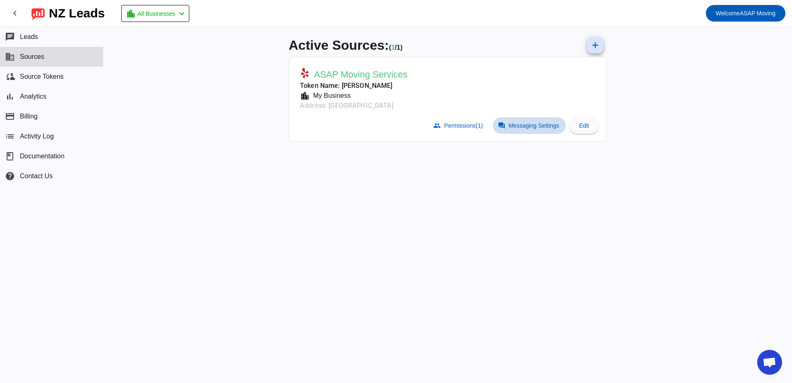
click at [524, 128] on span "Messaging Settings" at bounding box center [534, 125] width 51 height 7
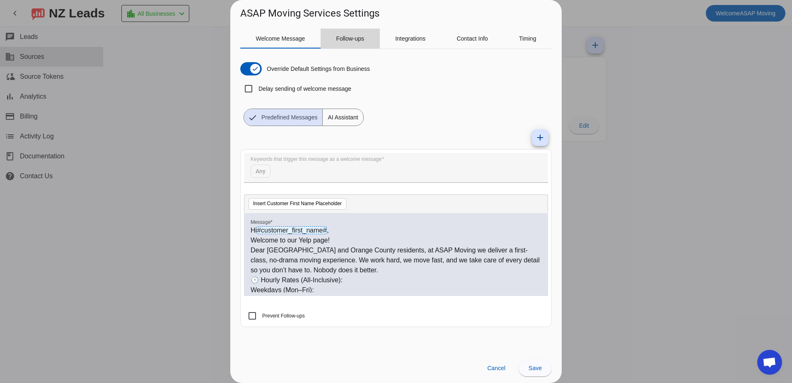
click at [356, 41] on span "Follow-ups" at bounding box center [350, 39] width 28 height 6
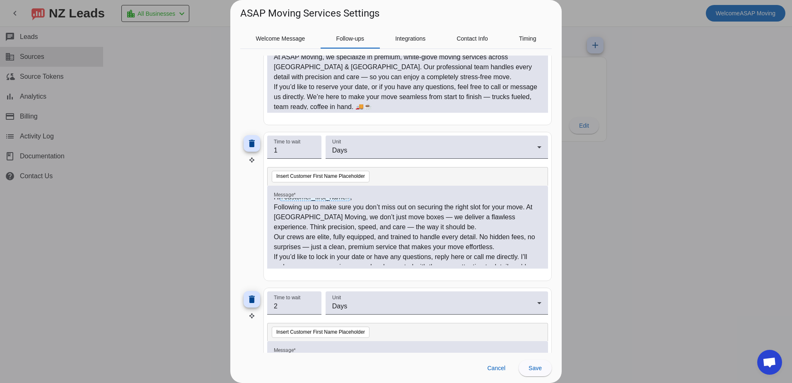
scroll to position [0, 0]
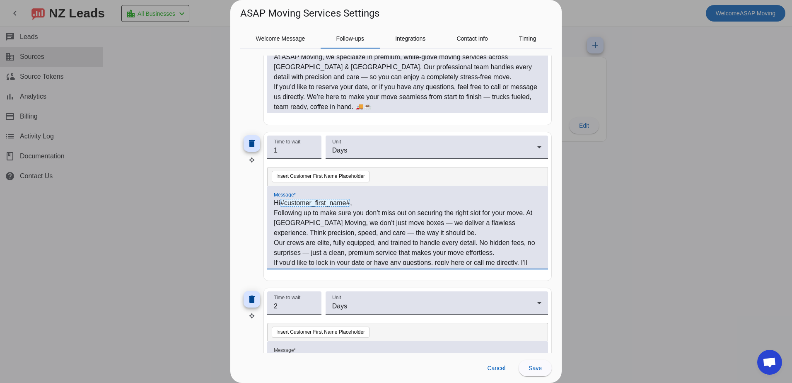
click at [348, 250] on p "Our crews are elite, fully equipped, and trained to handle every detail. No hid…" at bounding box center [408, 248] width 268 height 20
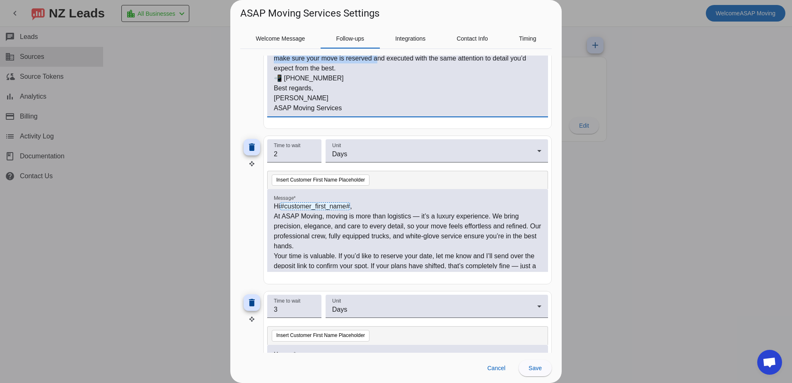
scroll to position [312, 0]
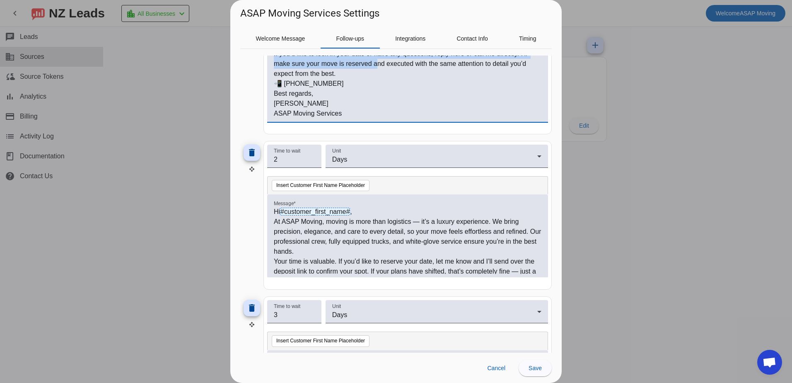
drag, startPoint x: 275, startPoint y: 284, endPoint x: 358, endPoint y: 111, distance: 192.0
click at [358, 111] on div "Hi #customer_first_name# , Following up to make sure you don’t miss out on secu…" at bounding box center [408, 84] width 268 height 67
copy div "Hi #customer_first_name# , Following up to make sure you don’t miss out on secu…"
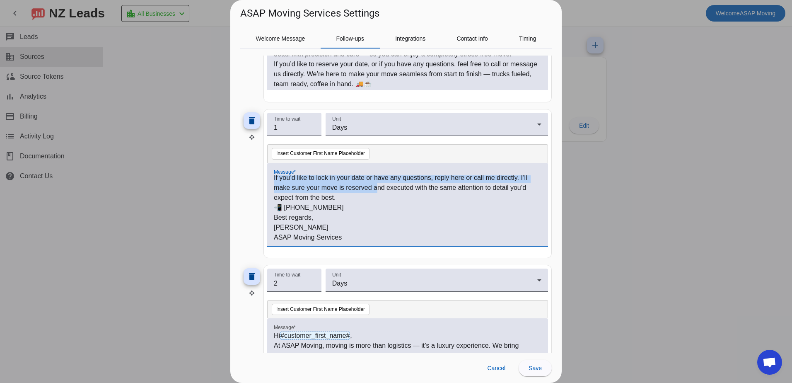
scroll to position [188, 0]
click at [379, 238] on p "ASAP Moving Services" at bounding box center [408, 238] width 268 height 10
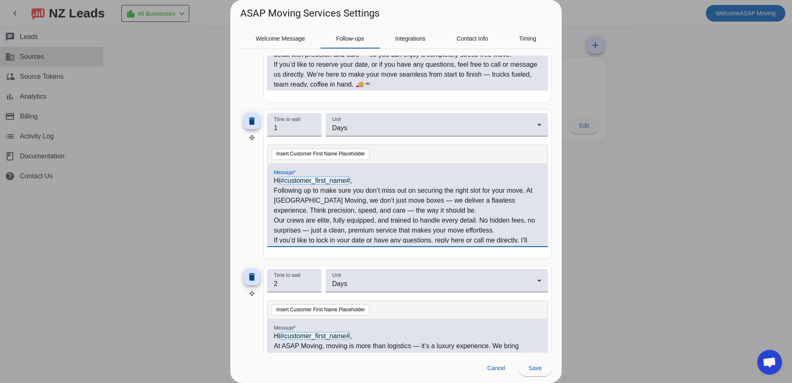
drag, startPoint x: 296, startPoint y: 218, endPoint x: 236, endPoint y: 145, distance: 94.5
click at [236, 145] on div "Welcome Message Follow-ups Integrations Contact Info Timing Override Default Se…" at bounding box center [395, 186] width 331 height 332
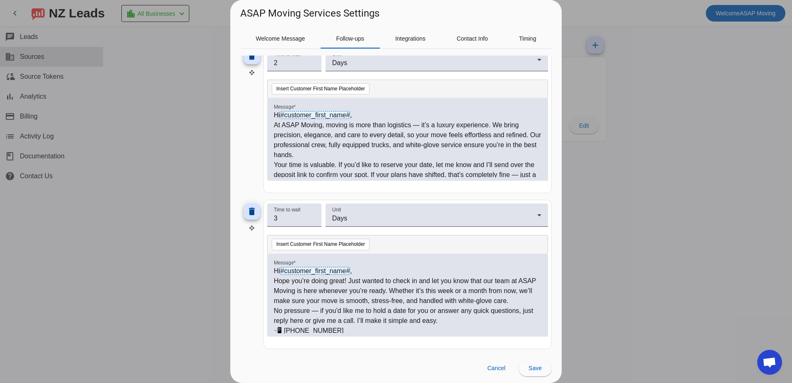
scroll to position [412, 0]
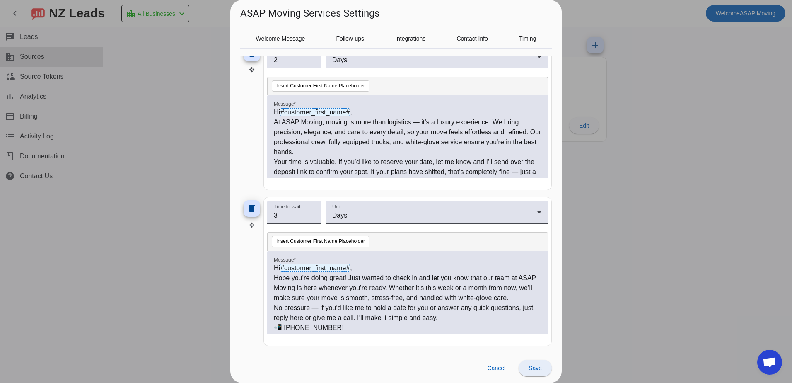
click at [536, 370] on span "Save" at bounding box center [535, 368] width 13 height 7
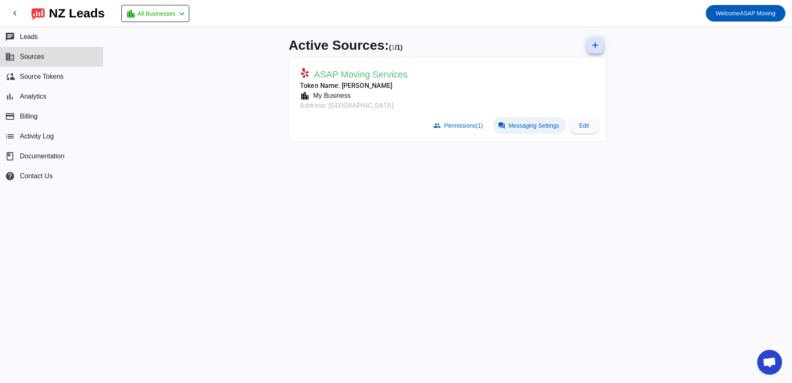
click at [515, 130] on span at bounding box center [529, 125] width 73 height 17
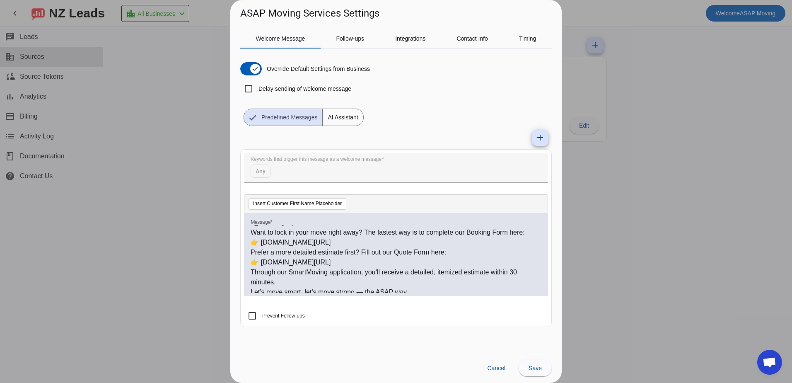
scroll to position [331, 0]
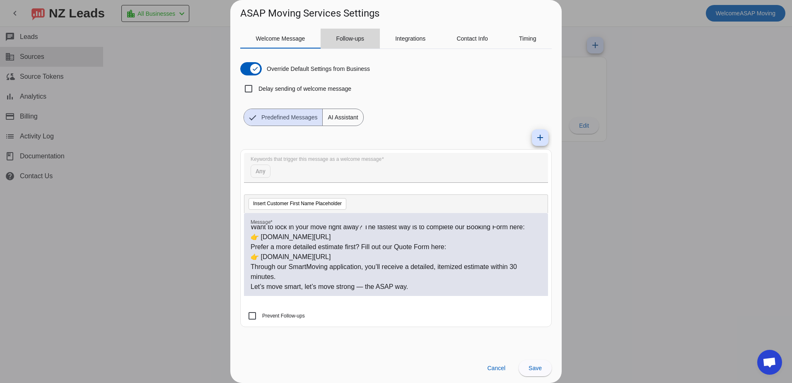
click at [346, 35] on span "Follow-ups" at bounding box center [350, 39] width 28 height 20
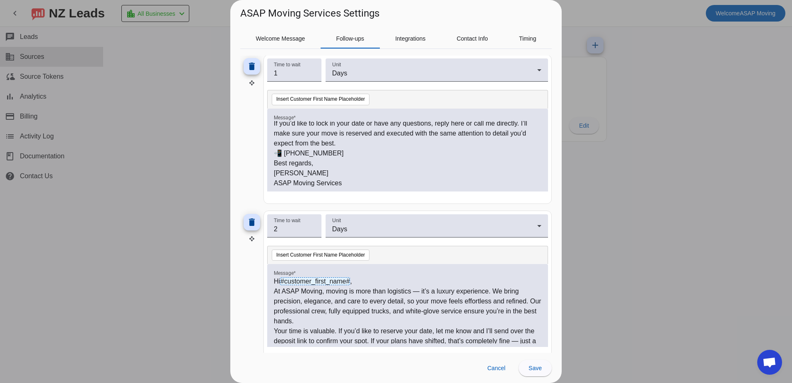
scroll to position [249, 0]
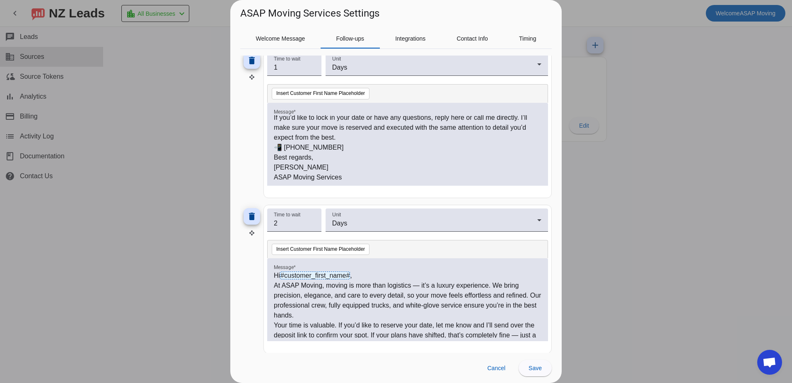
click at [353, 165] on p "[PERSON_NAME]" at bounding box center [408, 167] width 268 height 10
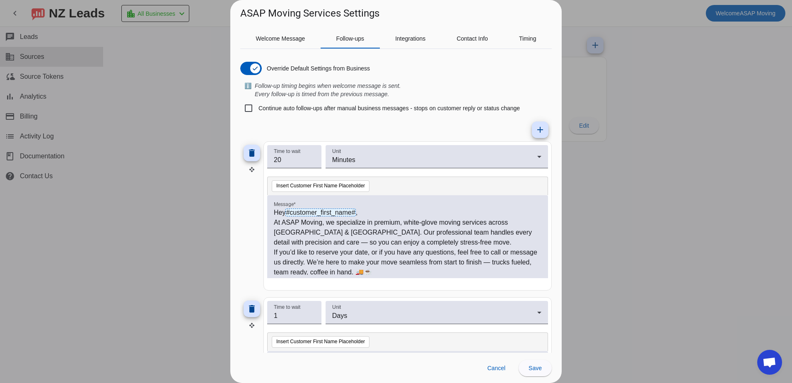
scroll to position [0, 0]
click at [536, 130] on mat-icon "add" at bounding box center [540, 130] width 10 height 10
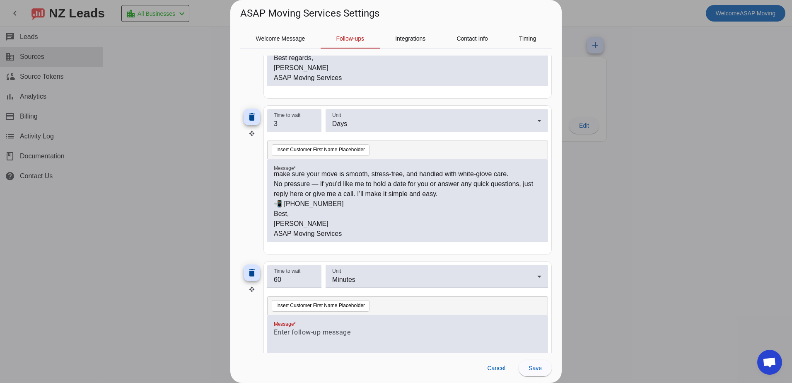
scroll to position [539, 0]
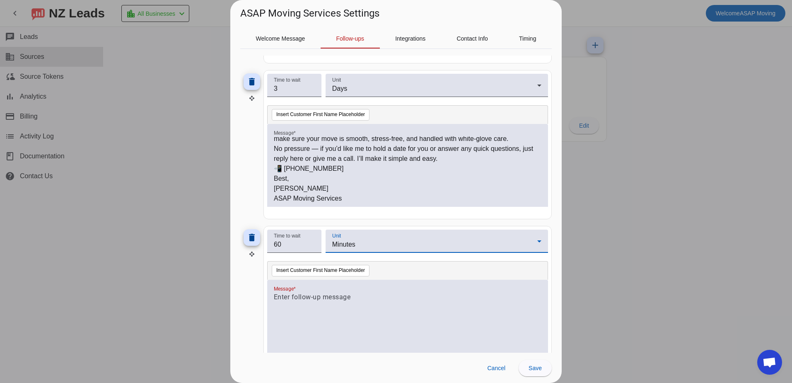
click at [354, 247] on span "Minutes" at bounding box center [343, 244] width 23 height 7
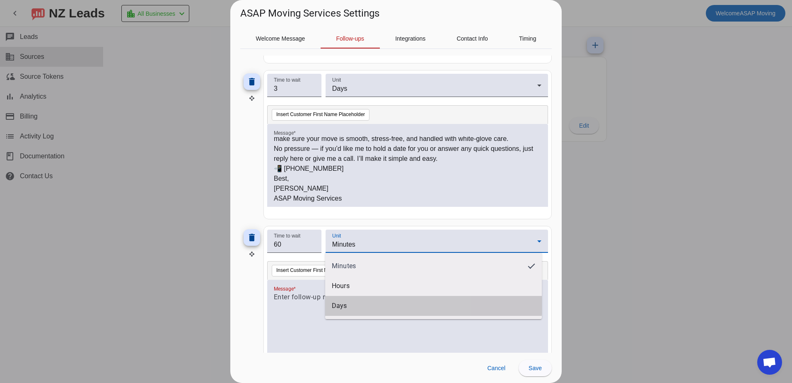
click at [348, 301] on mat-option "Days" at bounding box center [433, 306] width 217 height 20
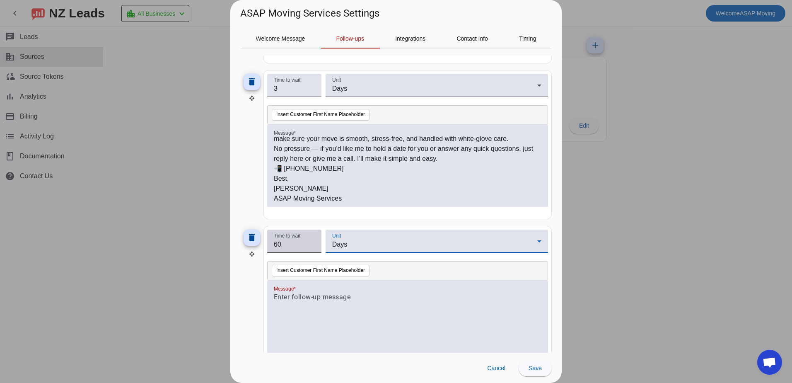
click at [290, 243] on input "60" at bounding box center [294, 244] width 41 height 10
click at [314, 247] on input "59" at bounding box center [294, 244] width 41 height 10
click at [313, 247] on input "58" at bounding box center [294, 244] width 41 height 10
click at [312, 247] on input "57" at bounding box center [294, 244] width 41 height 10
click at [313, 241] on input "58" at bounding box center [294, 244] width 41 height 10
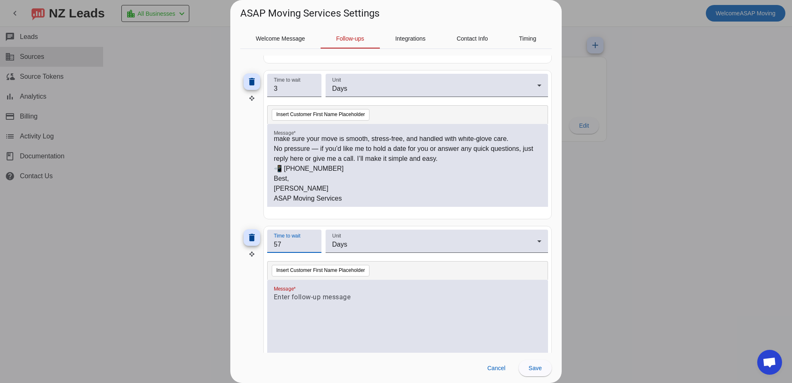
click at [311, 247] on input "57" at bounding box center [294, 244] width 41 height 10
click at [311, 247] on input "56" at bounding box center [294, 244] width 41 height 10
click at [311, 247] on input "55" at bounding box center [294, 244] width 41 height 10
click at [311, 247] on input "54" at bounding box center [294, 244] width 41 height 10
click at [311, 247] on input "53" at bounding box center [294, 244] width 41 height 10
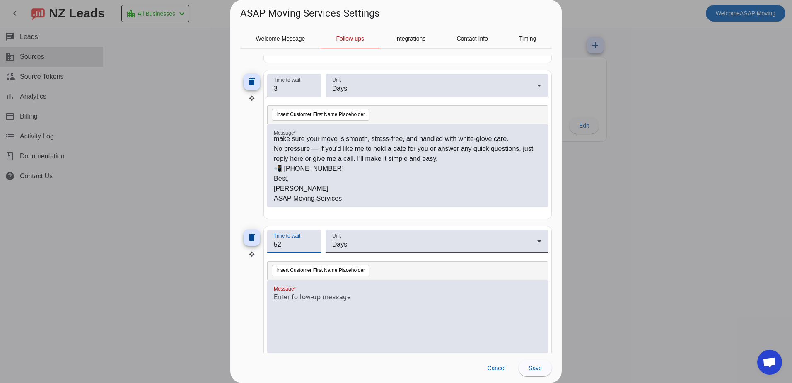
click at [311, 247] on input "52" at bounding box center [294, 244] width 41 height 10
type input "5"
drag, startPoint x: 321, startPoint y: 289, endPoint x: 320, endPoint y: 297, distance: 8.0
click at [320, 295] on div at bounding box center [407, 321] width 281 height 83
click at [320, 298] on p at bounding box center [408, 297] width 268 height 10
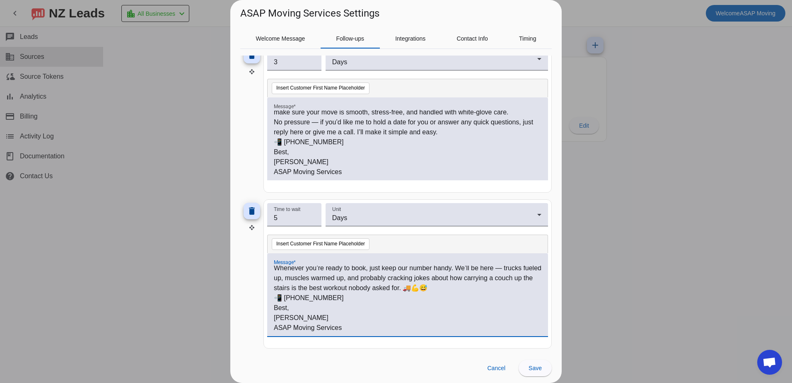
scroll to position [568, 0]
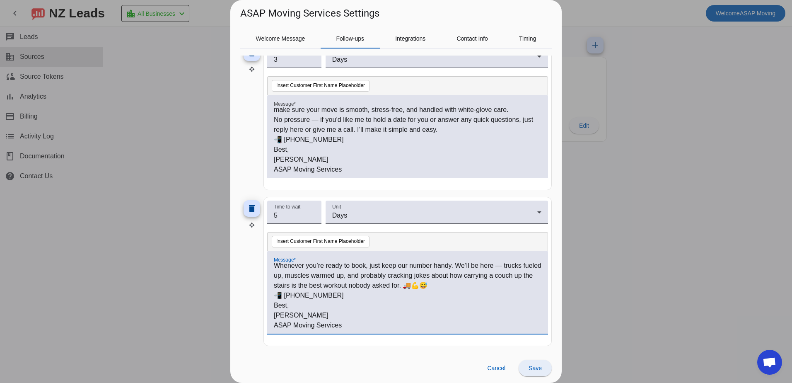
click at [539, 368] on span "Save" at bounding box center [535, 368] width 13 height 7
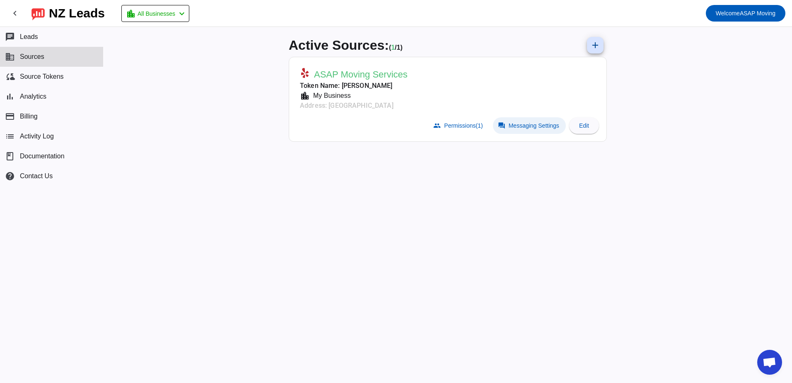
click at [521, 123] on span "Messaging Settings" at bounding box center [534, 125] width 51 height 7
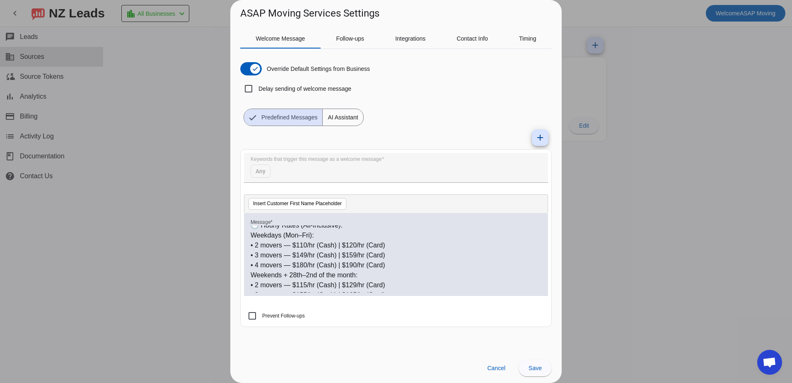
scroll to position [83, 0]
click at [344, 37] on span "Follow-ups" at bounding box center [350, 39] width 28 height 6
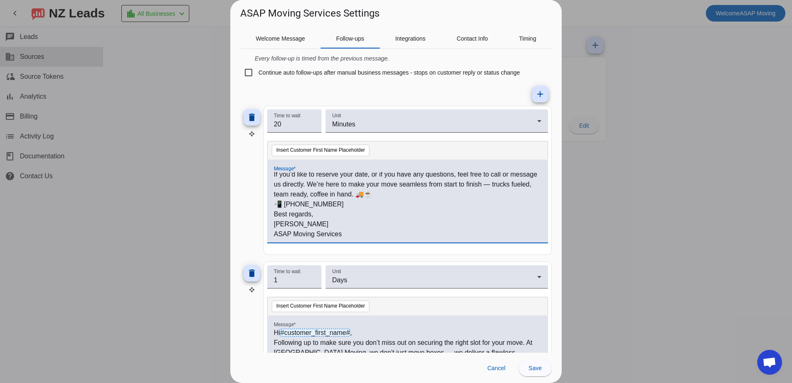
scroll to position [41, 0]
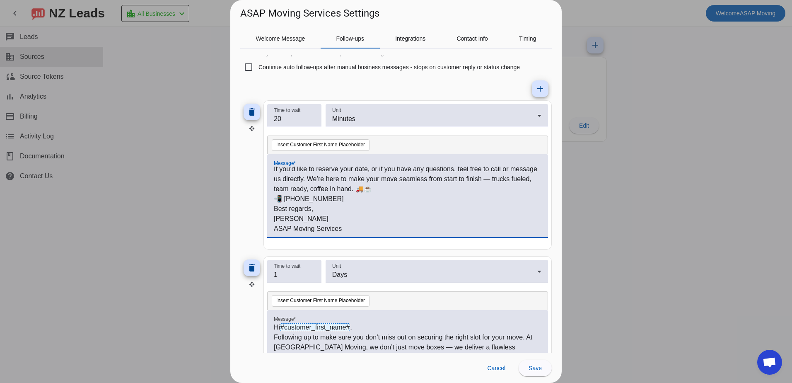
drag, startPoint x: 275, startPoint y: 212, endPoint x: 355, endPoint y: 229, distance: 82.5
click at [355, 229] on div "Hey #customer_first_name# , At ASAP Moving, we specialize in premium, white-glo…" at bounding box center [408, 200] width 268 height 67
copy div "Hey #customer_first_name# , At ASAP Moving, we specialize in premium, white-glo…"
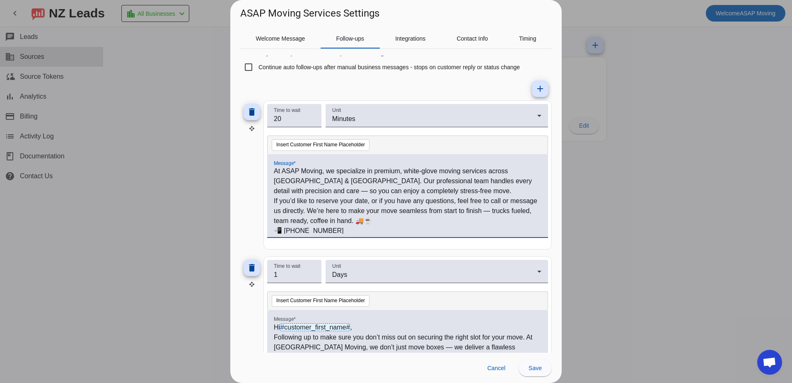
scroll to position [0, 0]
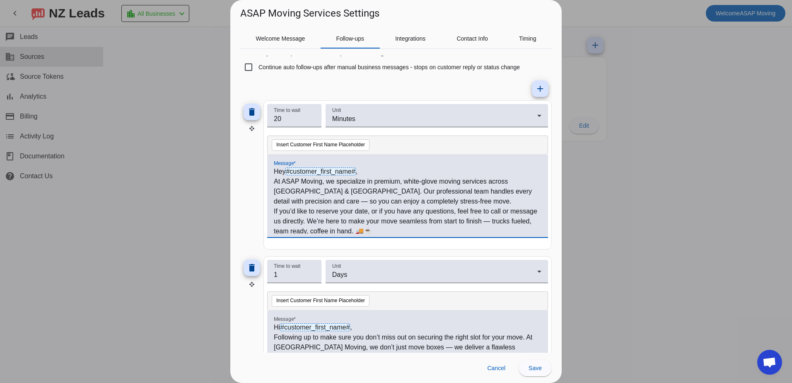
click at [465, 238] on div at bounding box center [407, 241] width 281 height 8
click at [349, 199] on p "At ASAP Moving, we specialize in premium, white-glove moving services across [G…" at bounding box center [408, 191] width 268 height 30
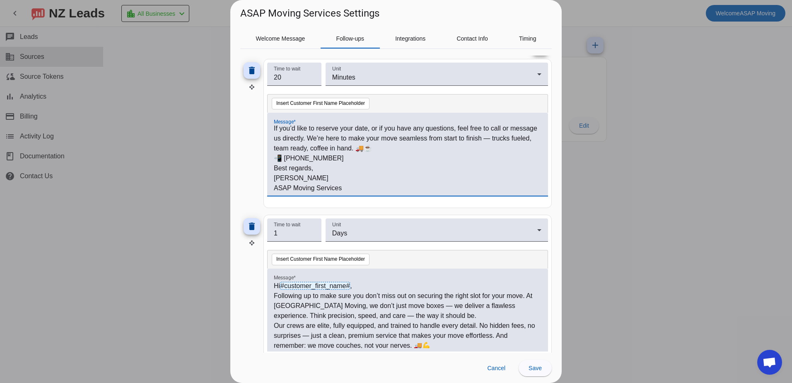
click at [427, 156] on p "📲 [PHONE_NUMBER]" at bounding box center [408, 158] width 268 height 10
click at [415, 147] on p "If you’d like to reserve your date, or if you have any questions, feel free to …" at bounding box center [408, 138] width 268 height 30
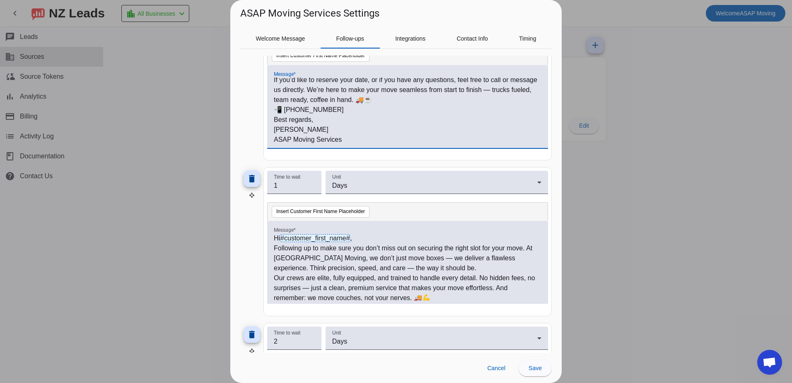
scroll to position [124, 0]
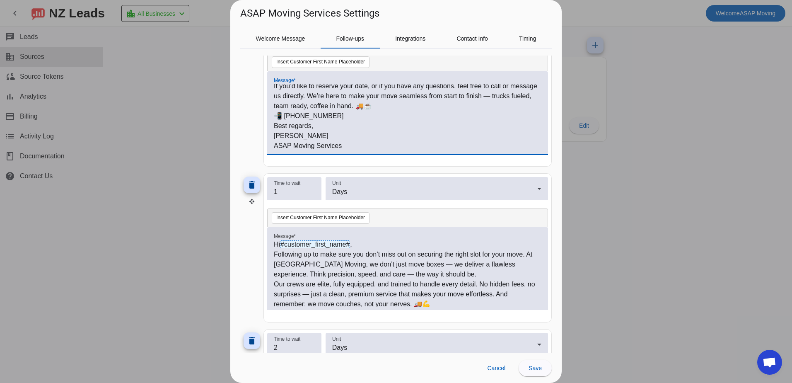
click at [325, 266] on p "Following up to make sure you don’t miss out on securing the right slot for you…" at bounding box center [408, 264] width 268 height 30
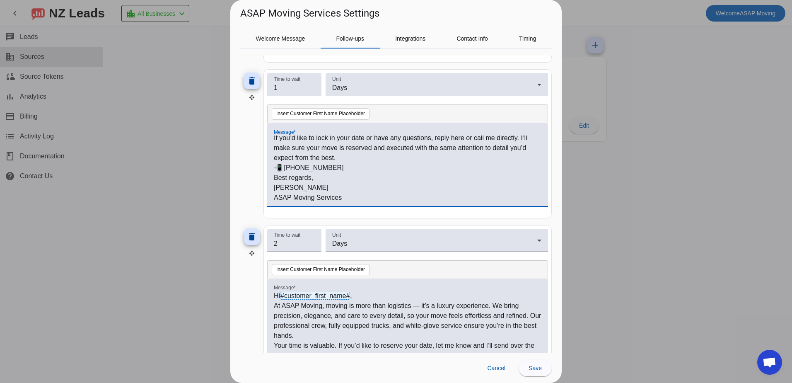
scroll to position [249, 0]
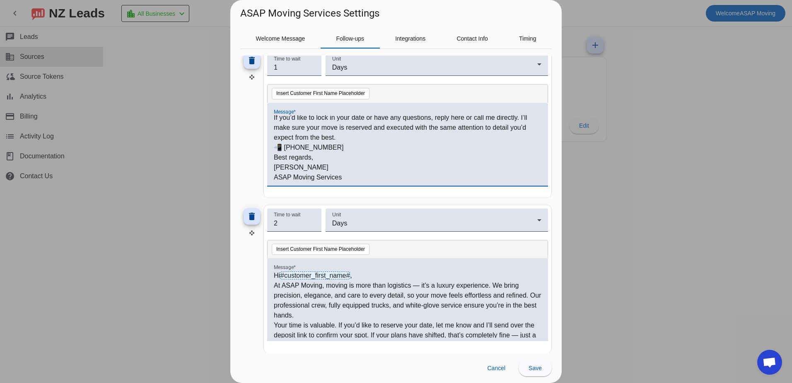
click at [326, 286] on p "At ASAP Moving, moving is more than logistics — it’s a luxury experience. We br…" at bounding box center [408, 300] width 268 height 40
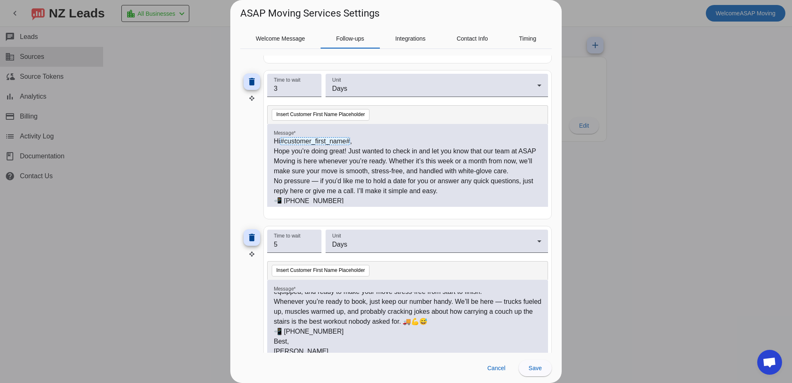
scroll to position [42, 0]
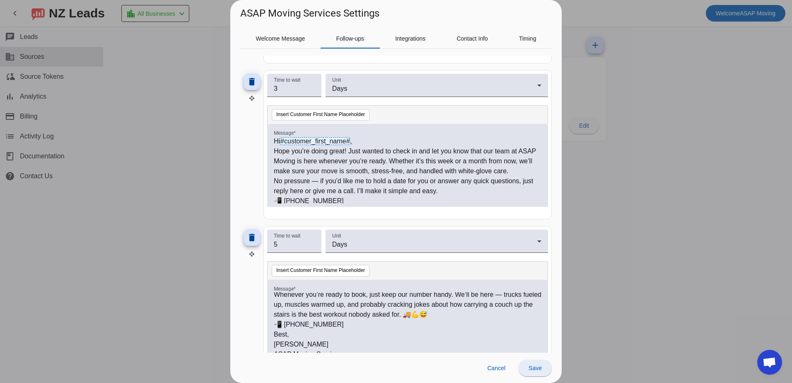
click at [531, 367] on span "Save" at bounding box center [535, 368] width 13 height 7
